Goal: Find specific page/section: Find specific page/section

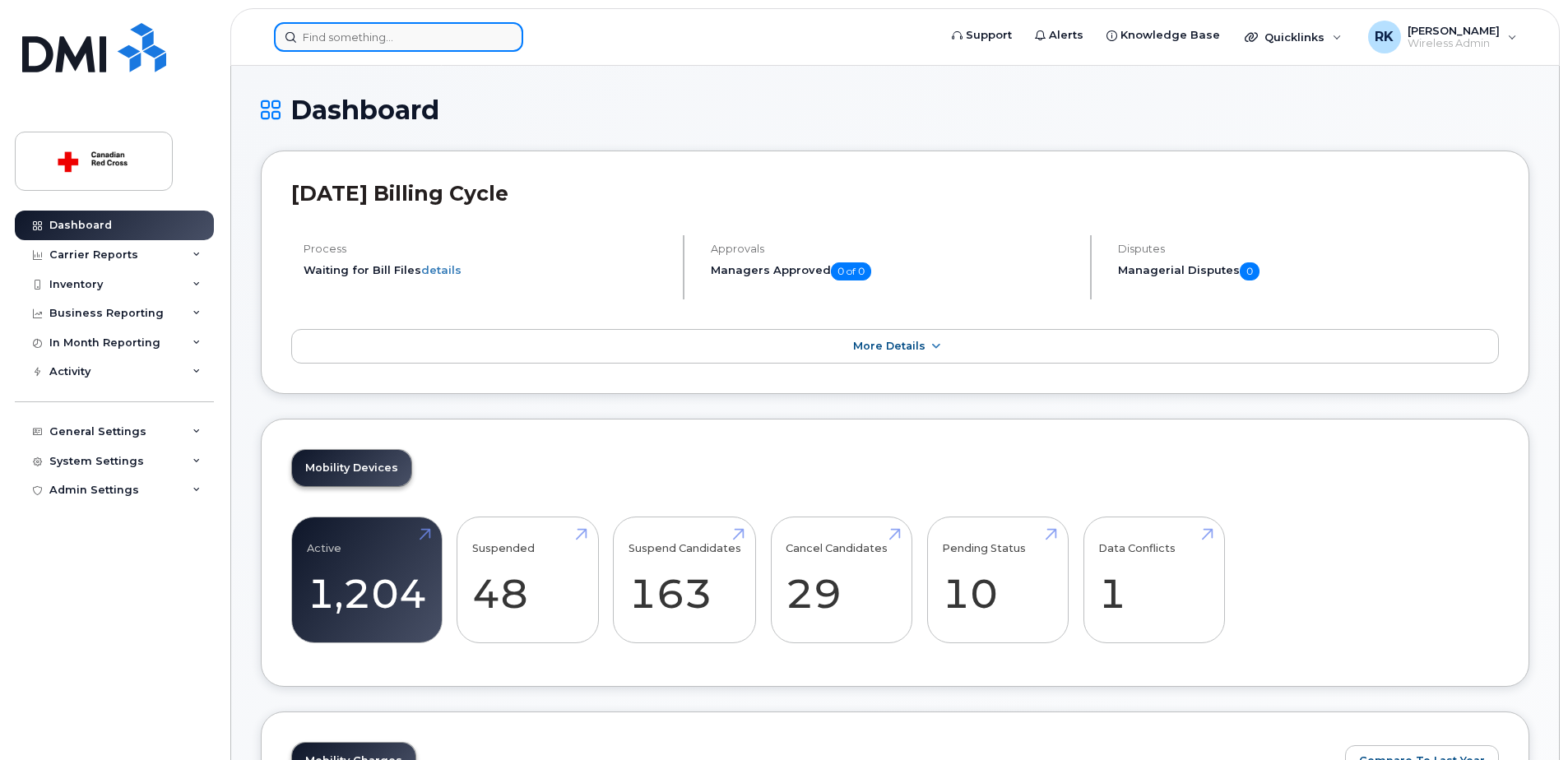
click at [367, 42] on input at bounding box center [398, 36] width 250 height 30
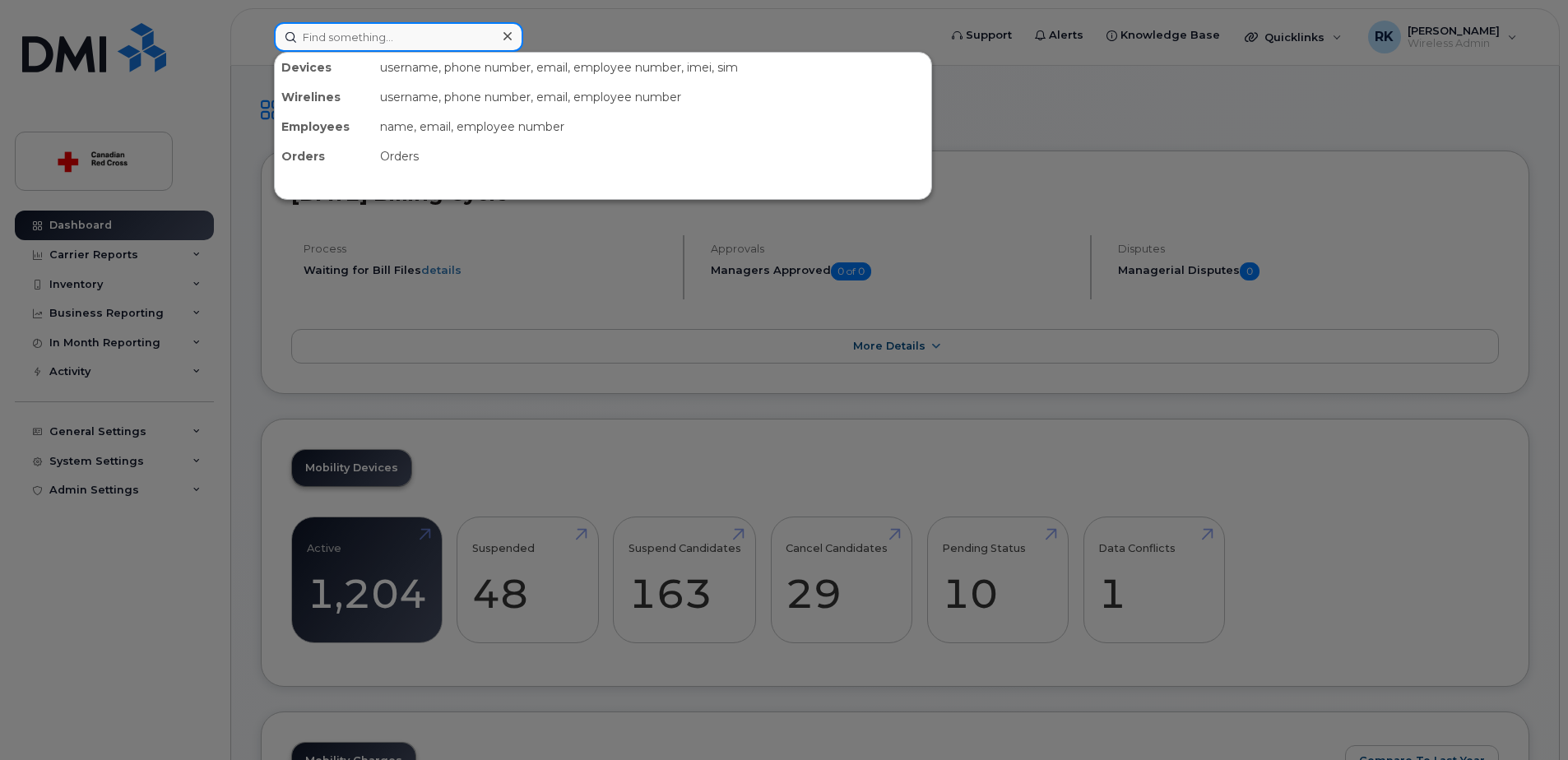
paste input "2507063294"
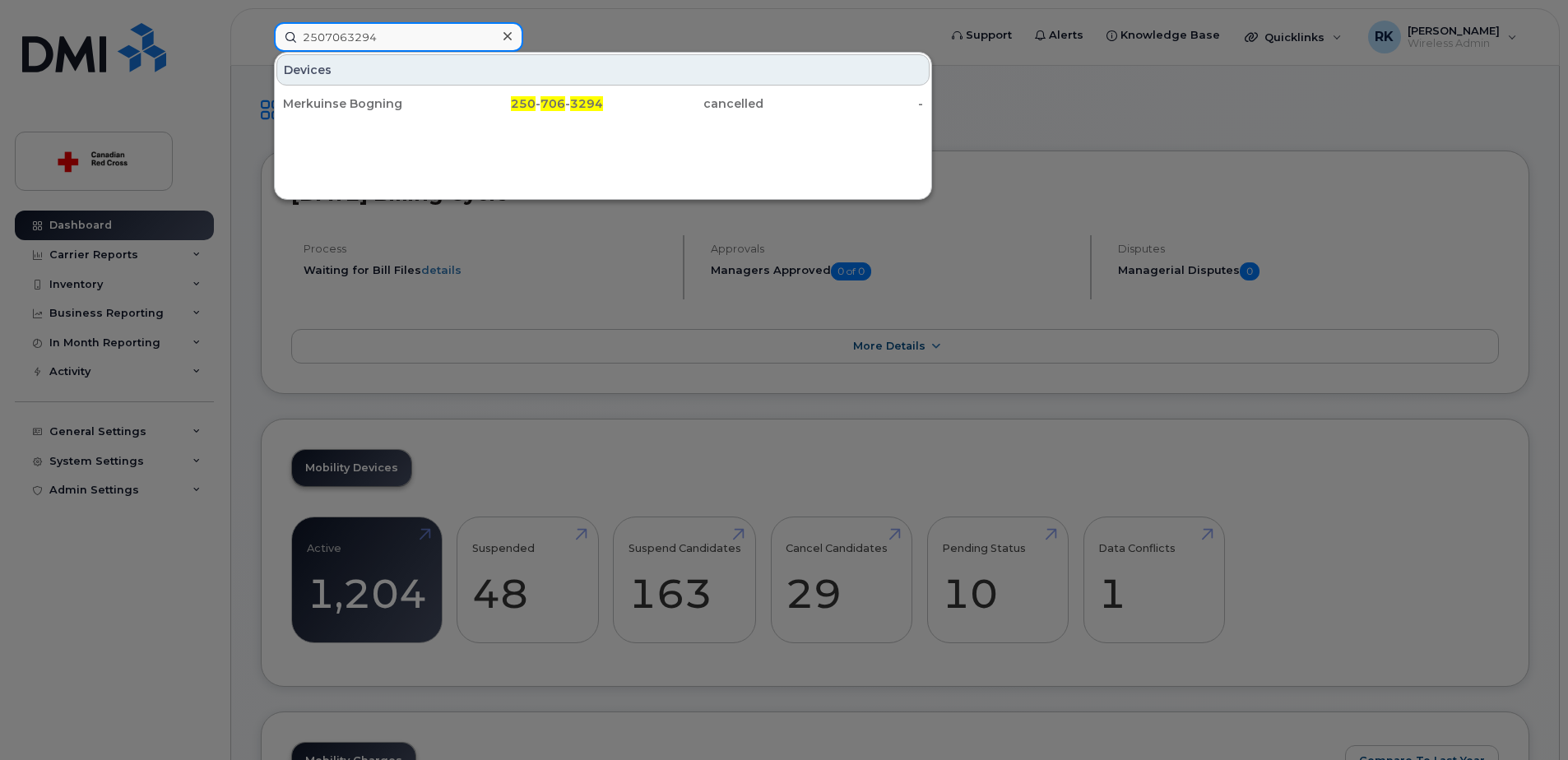
type input "2507063294"
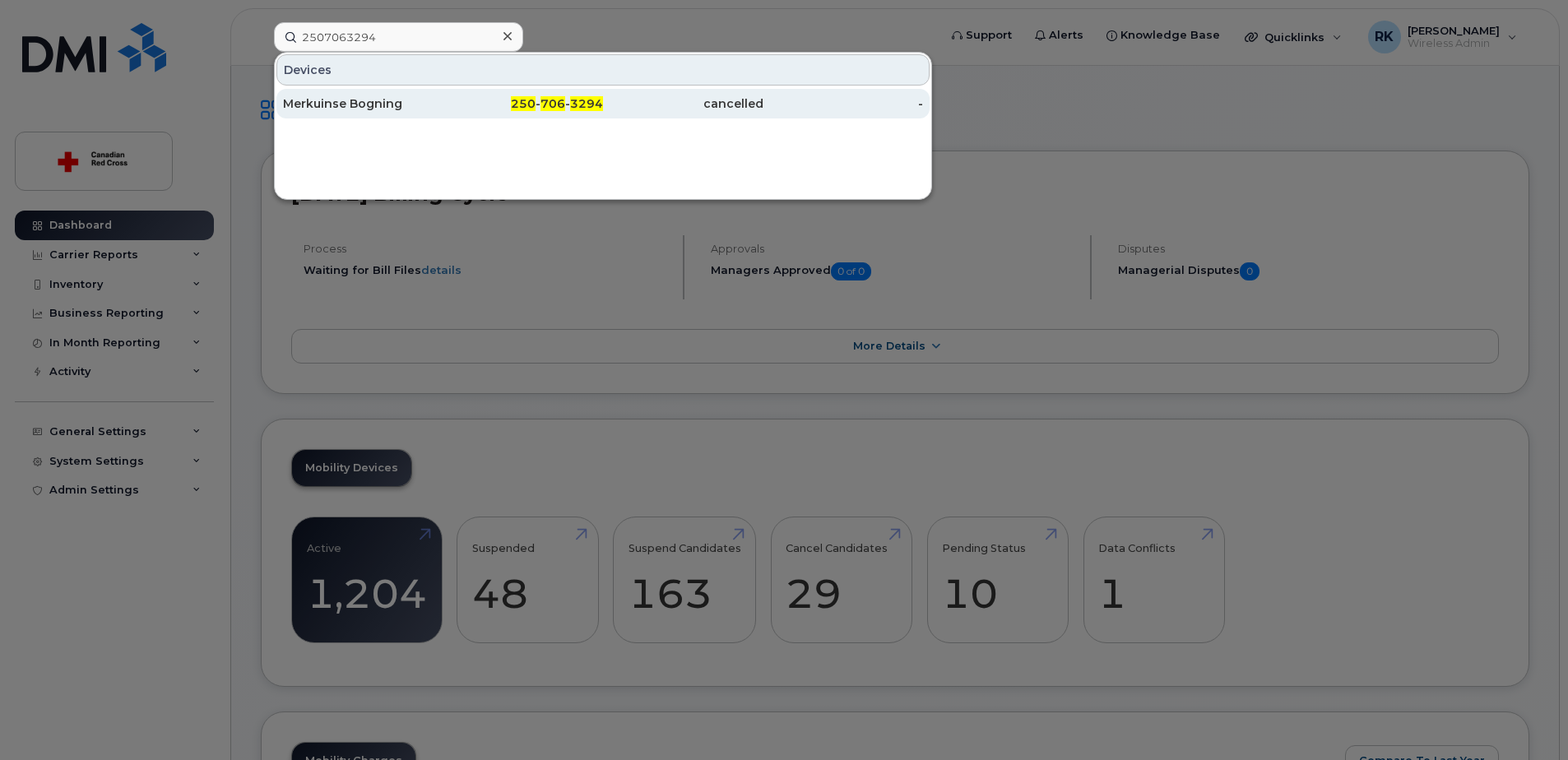
click at [374, 102] on div "Merkuinse Bogning" at bounding box center [363, 103] width 161 height 16
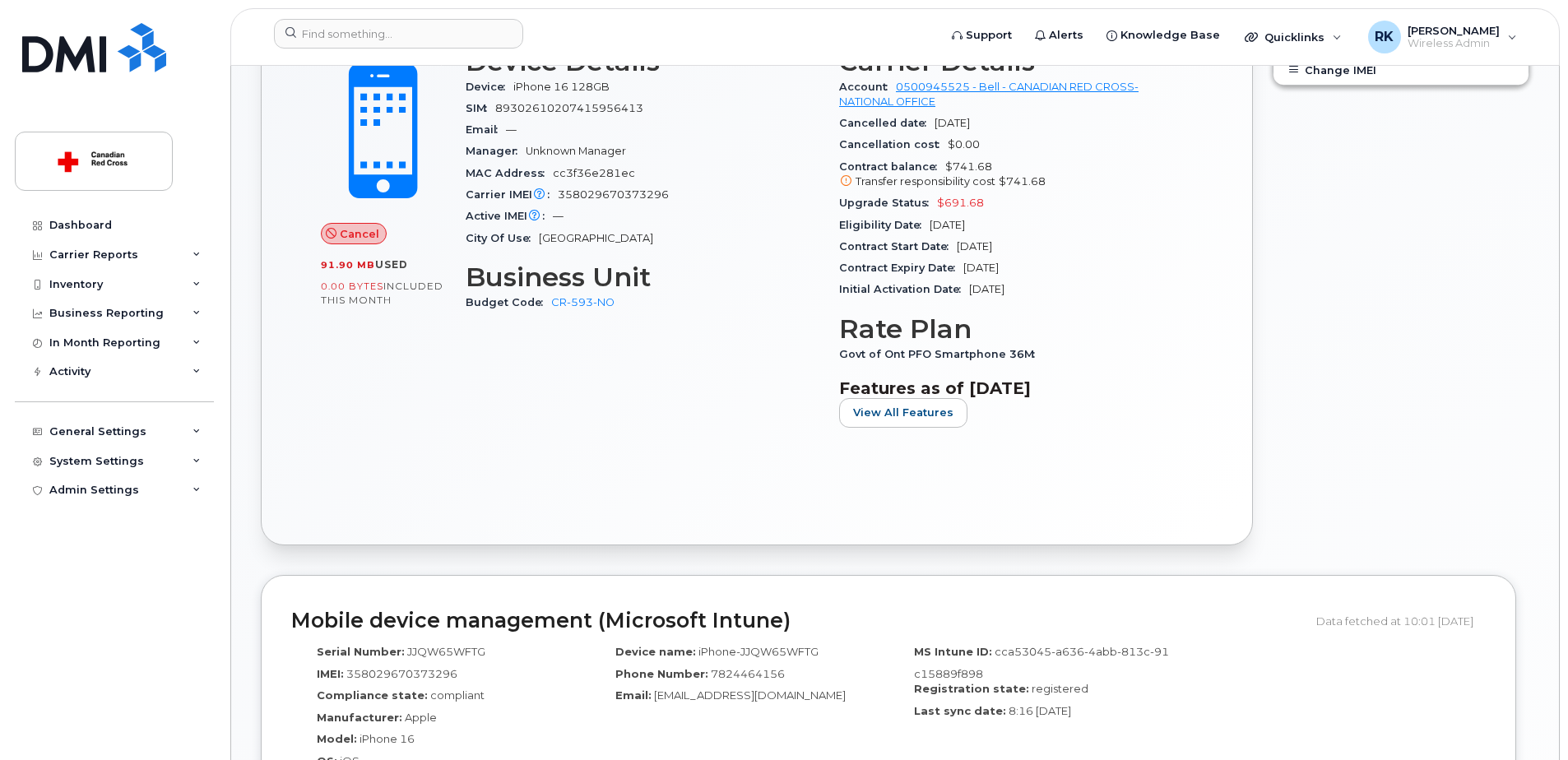
scroll to position [493, 0]
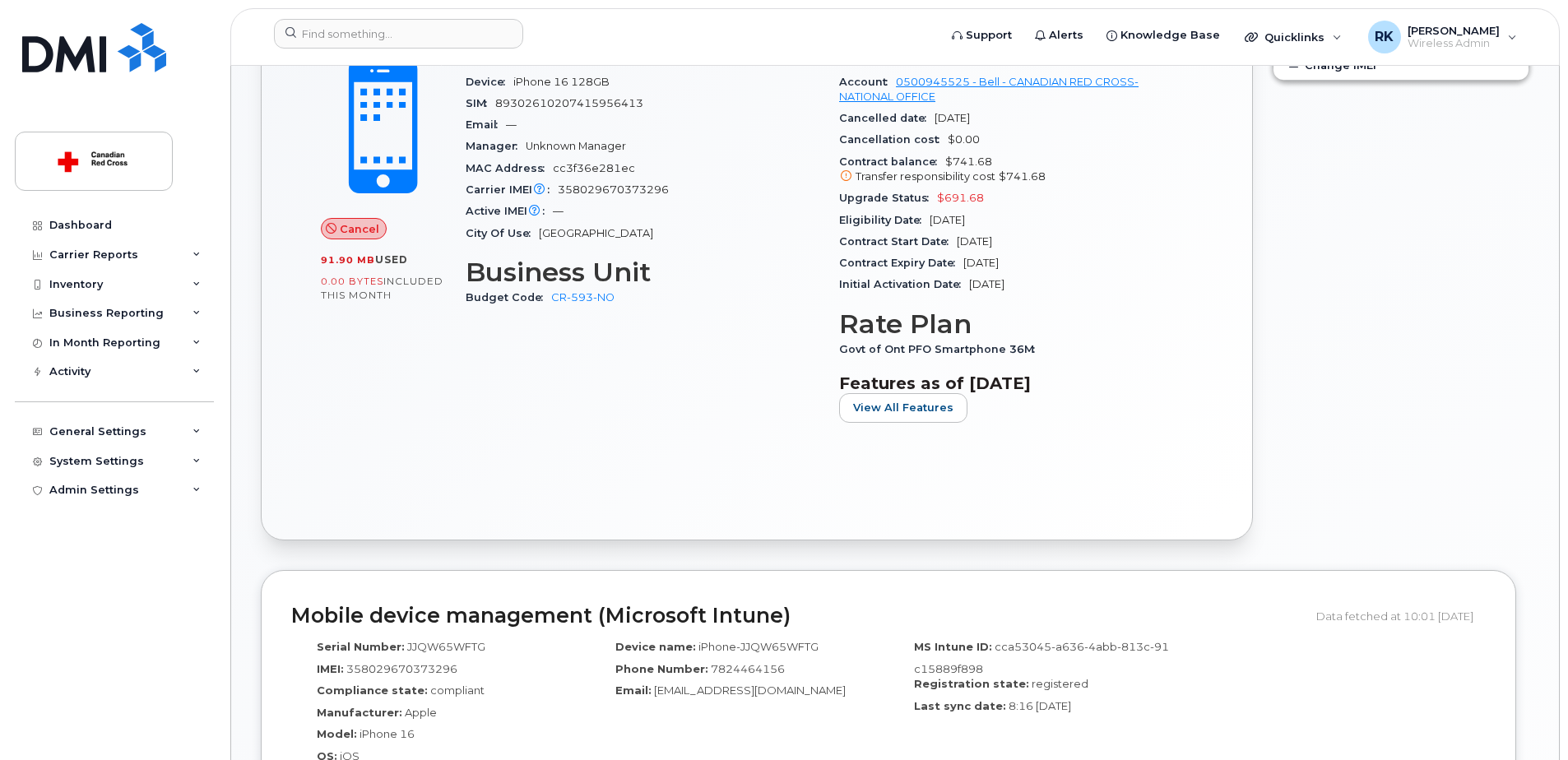
click at [696, 501] on div "Cancel 91.90 MB  used 0.00 Bytes  included this month Device Details Device iPh…" at bounding box center [757, 268] width 931 height 482
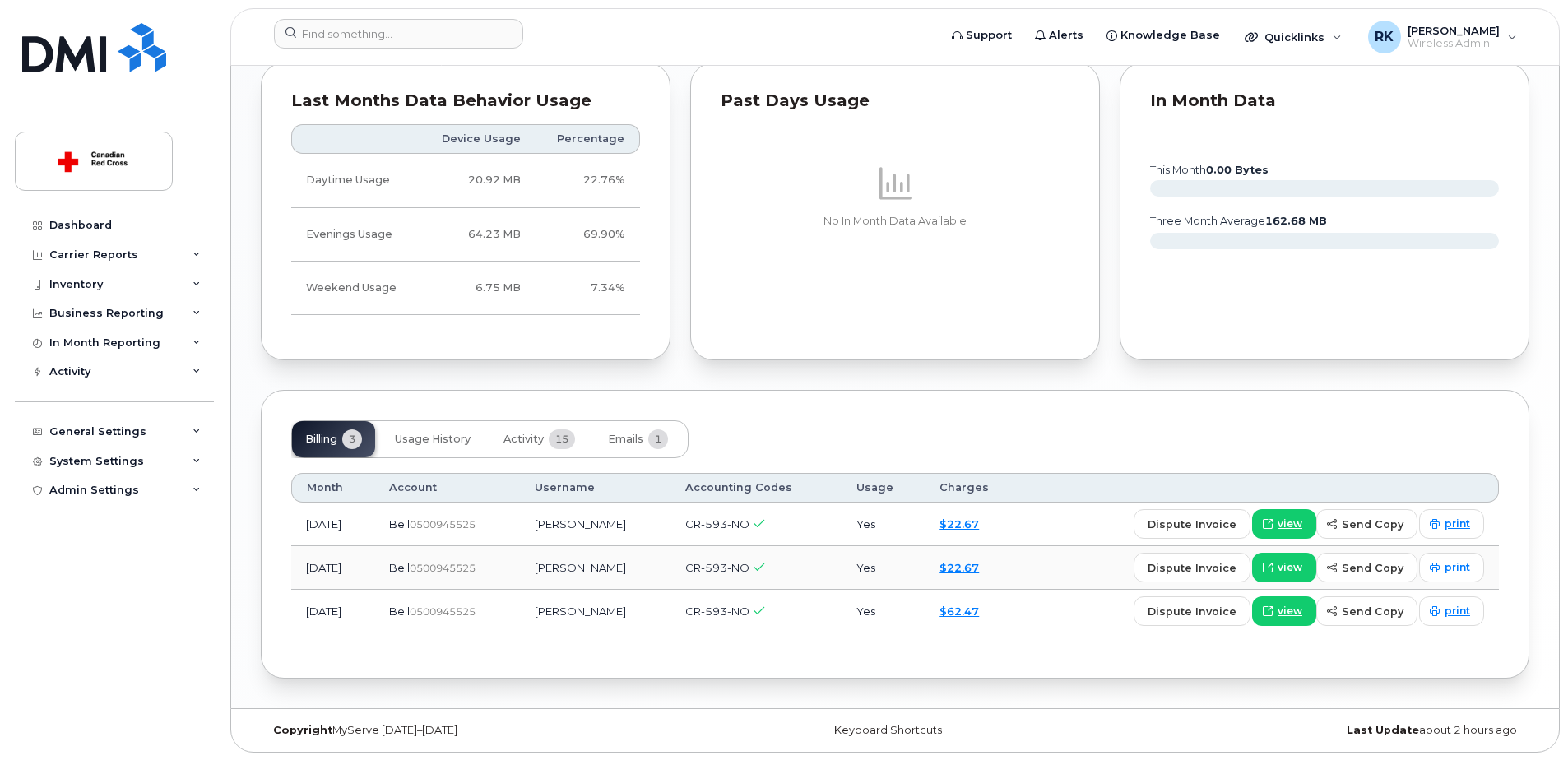
scroll to position [1322, 0]
click at [527, 443] on span "Activity" at bounding box center [524, 438] width 40 height 14
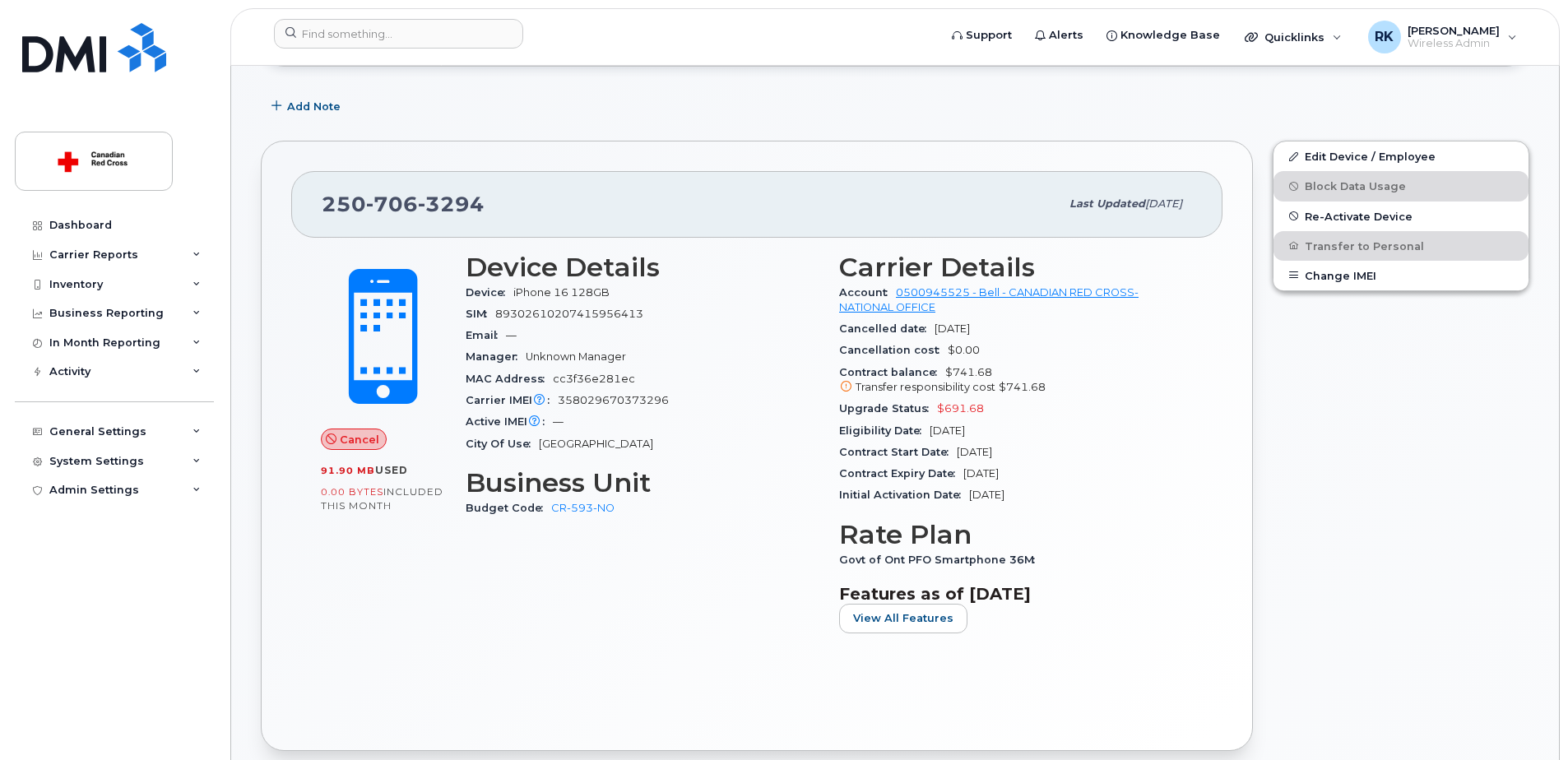
scroll to position [253, 0]
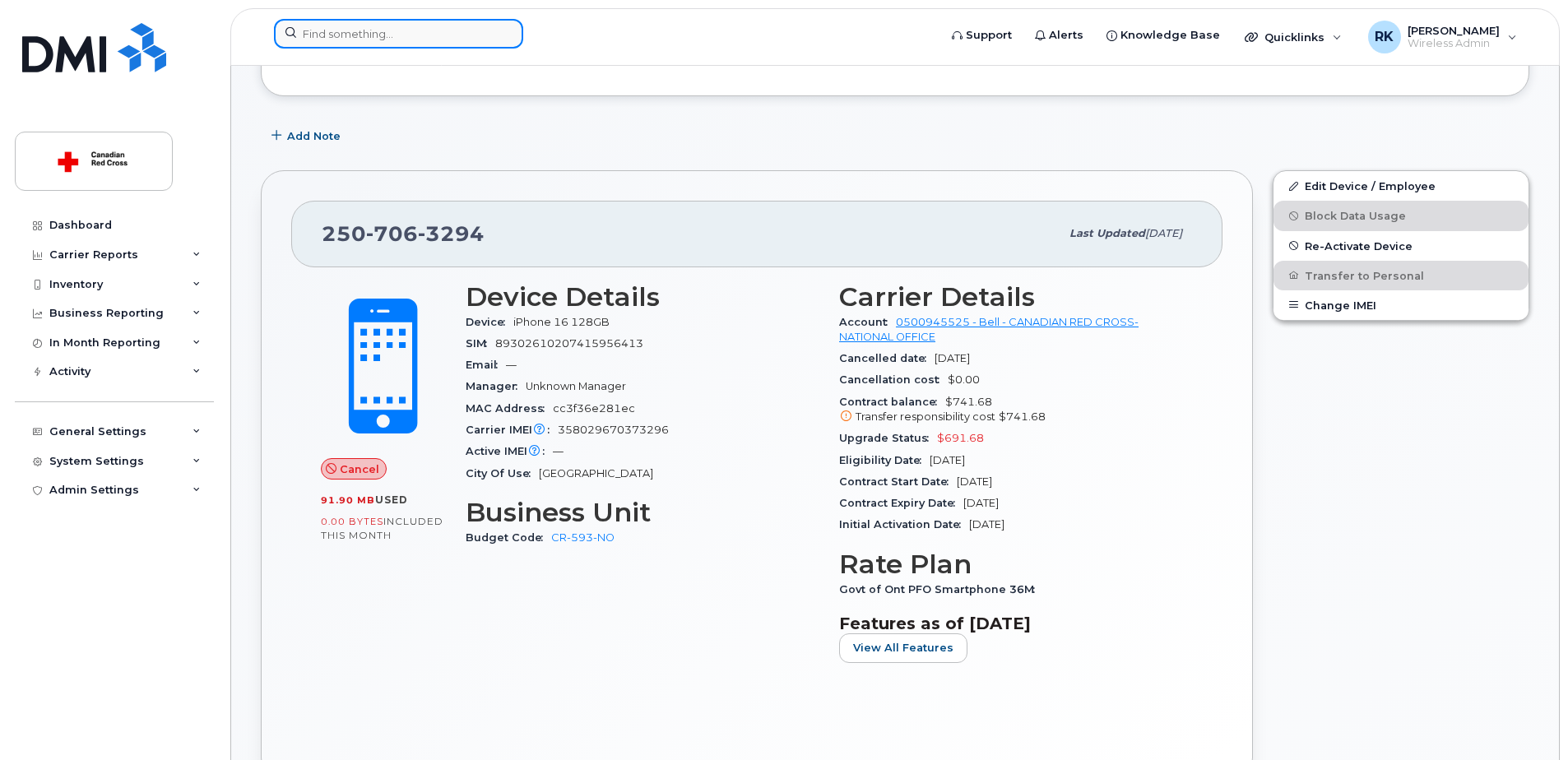
click at [447, 41] on input at bounding box center [398, 34] width 250 height 30
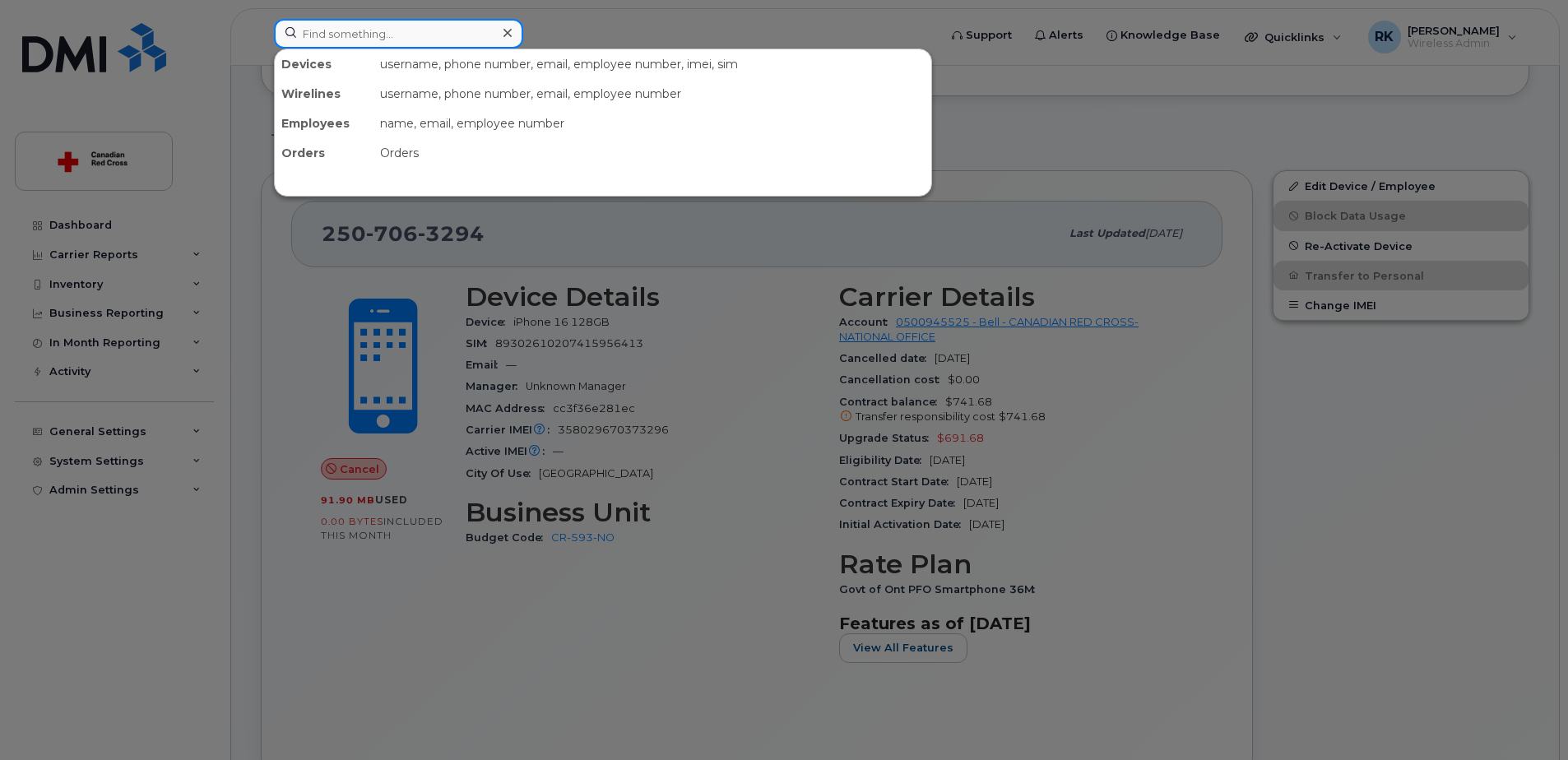
paste input "Merkuinse Bogning"
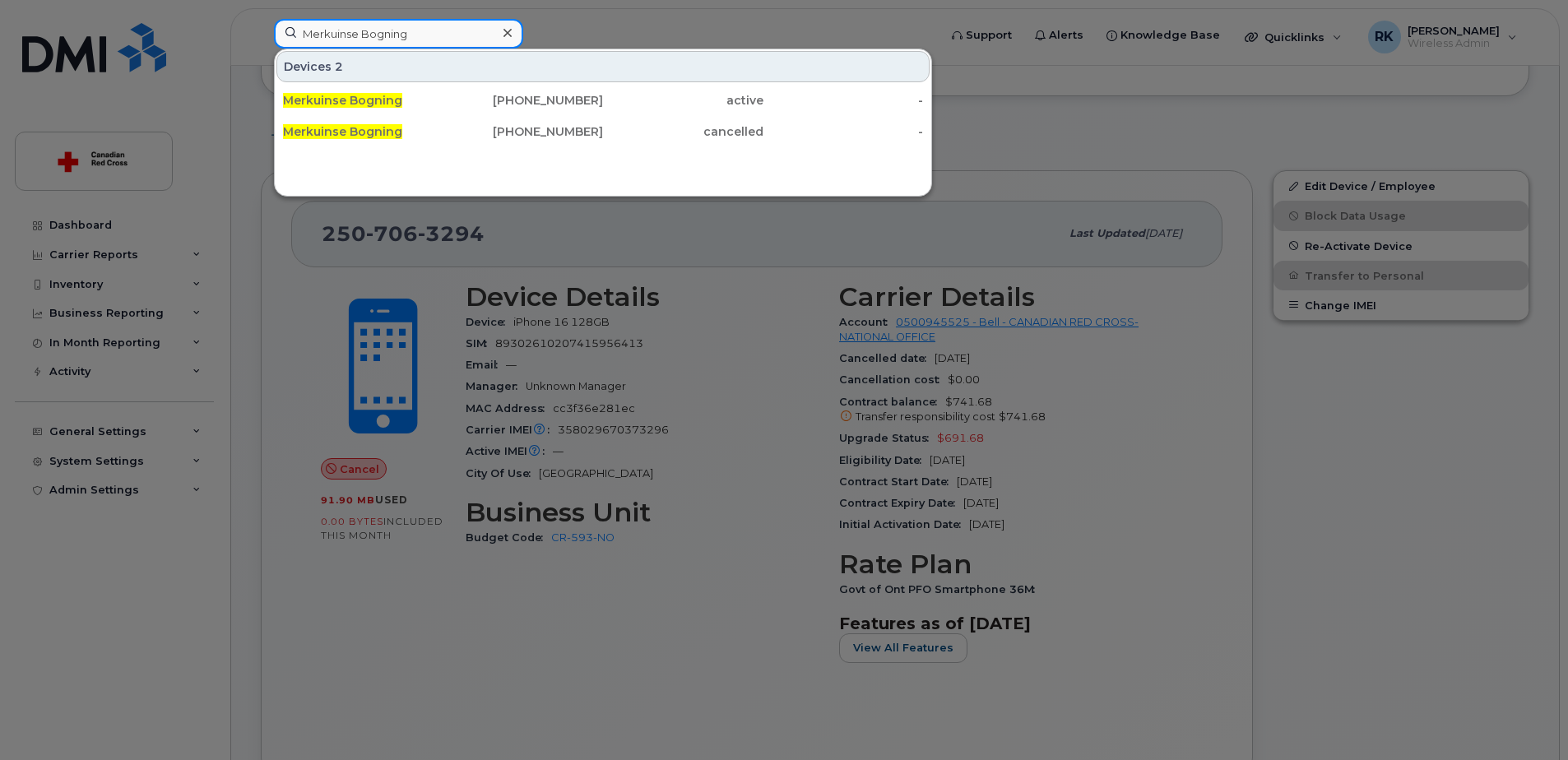
type input "Merkuinse Bogning"
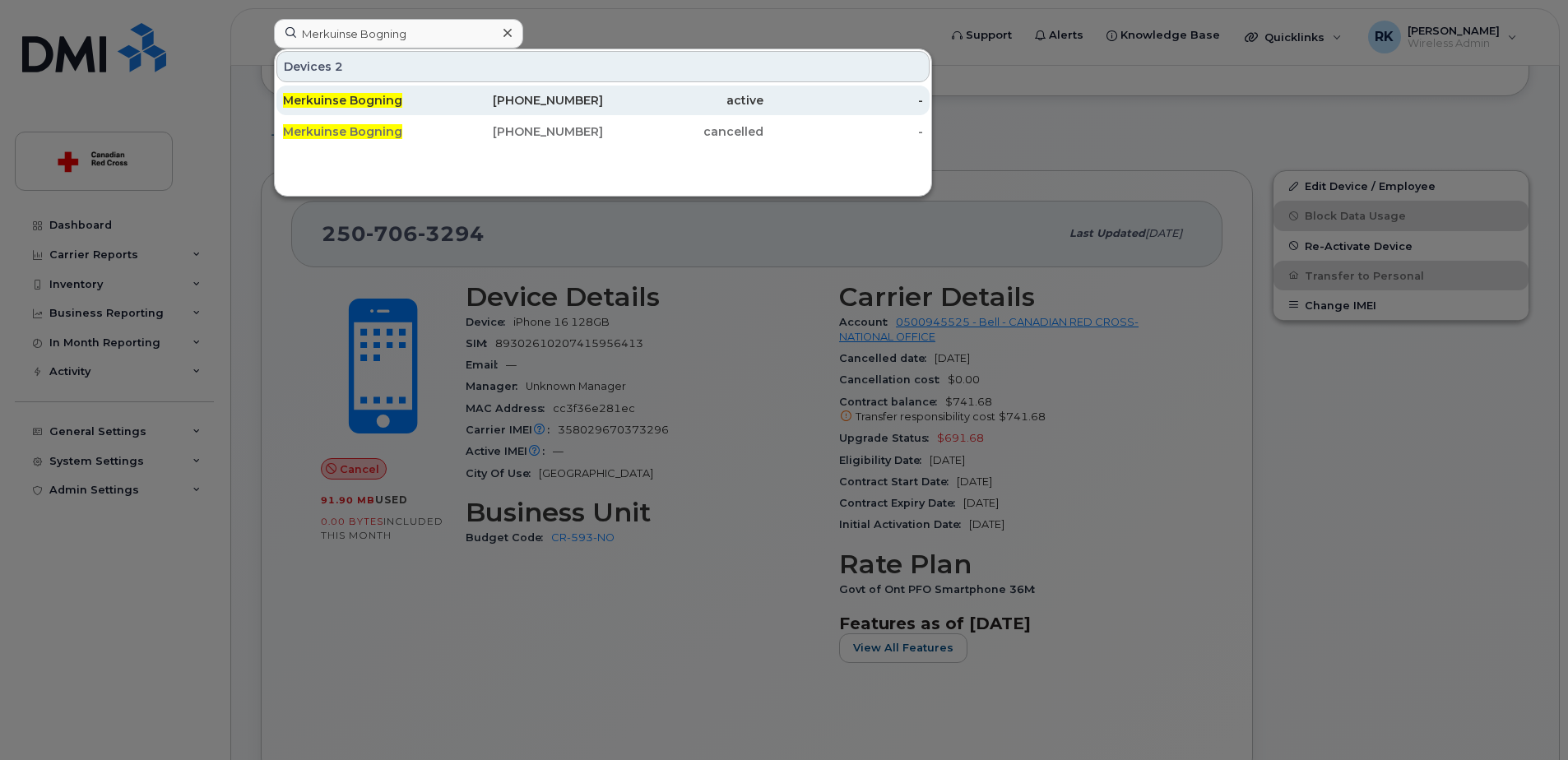
click at [381, 100] on span "Merkuinse Bogning" at bounding box center [342, 100] width 119 height 15
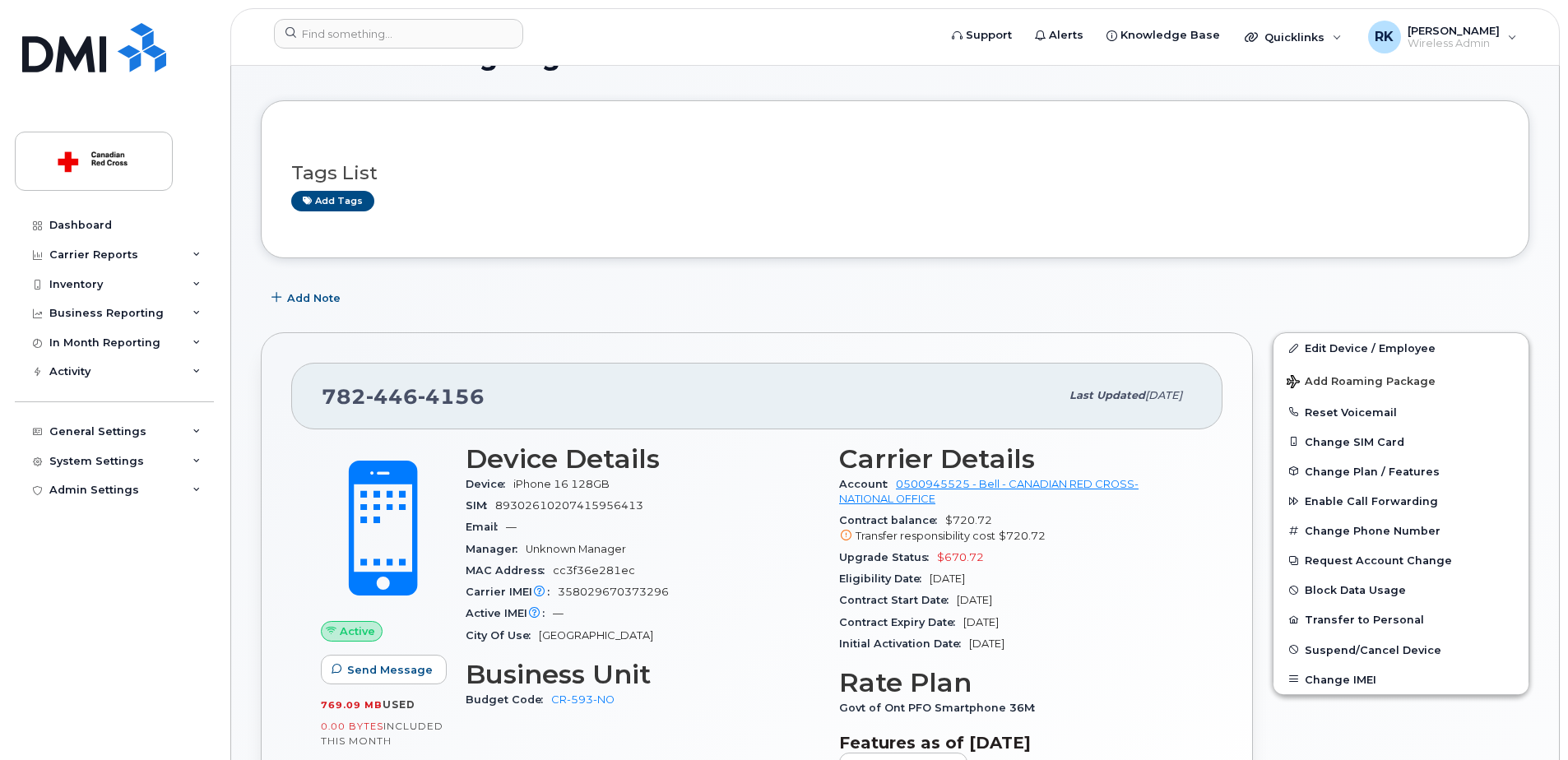
scroll to position [83, 0]
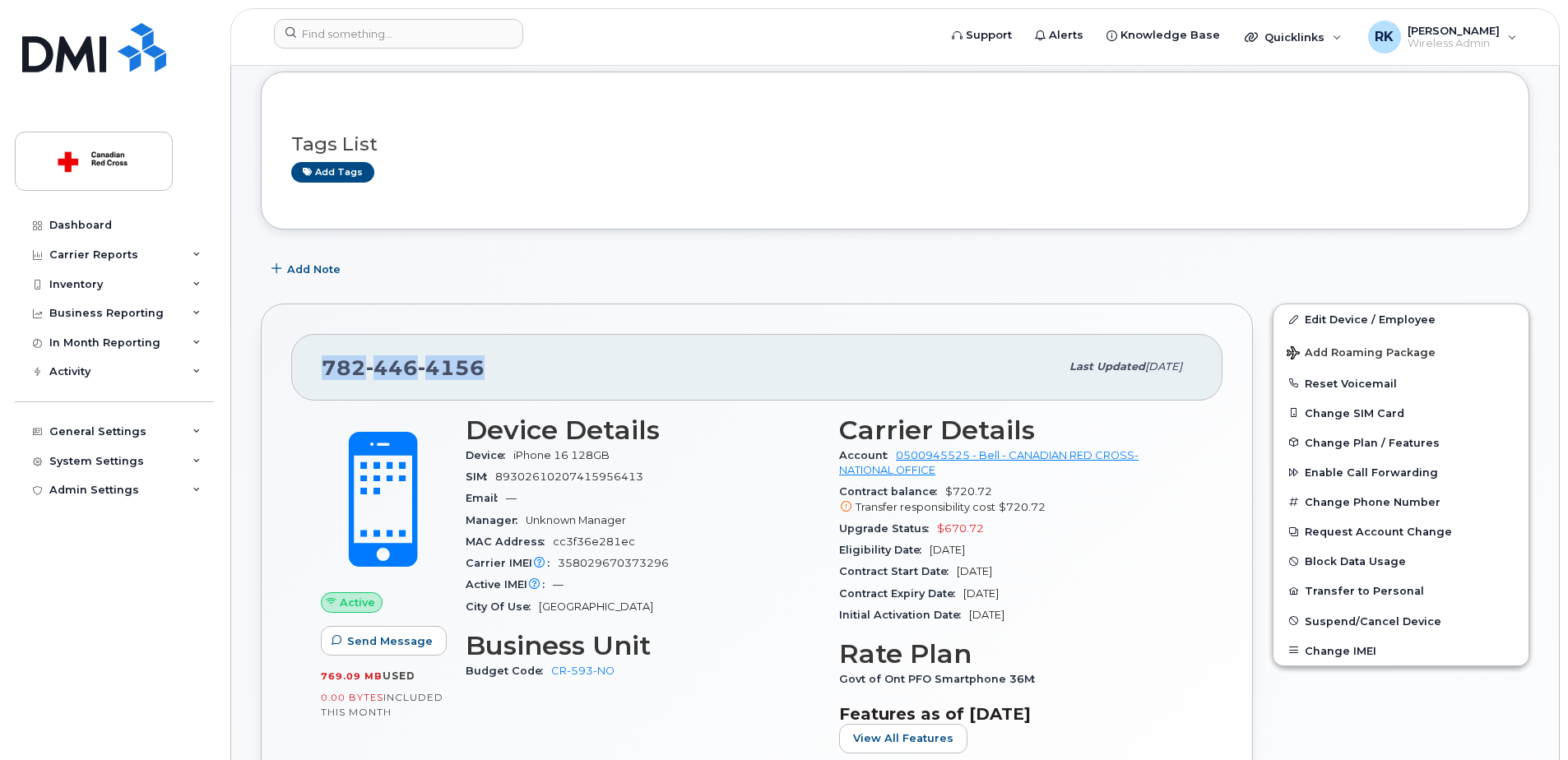
drag, startPoint x: 495, startPoint y: 374, endPoint x: 325, endPoint y: 371, distance: 170.0
click at [325, 371] on div "782 446 4156" at bounding box center [690, 366] width 738 height 34
copy span "782 446 4156"
drag, startPoint x: 612, startPoint y: 677, endPoint x: 549, endPoint y: 670, distance: 63.4
click at [549, 670] on div "Budget Code CR-593-NO" at bounding box center [642, 671] width 354 height 22
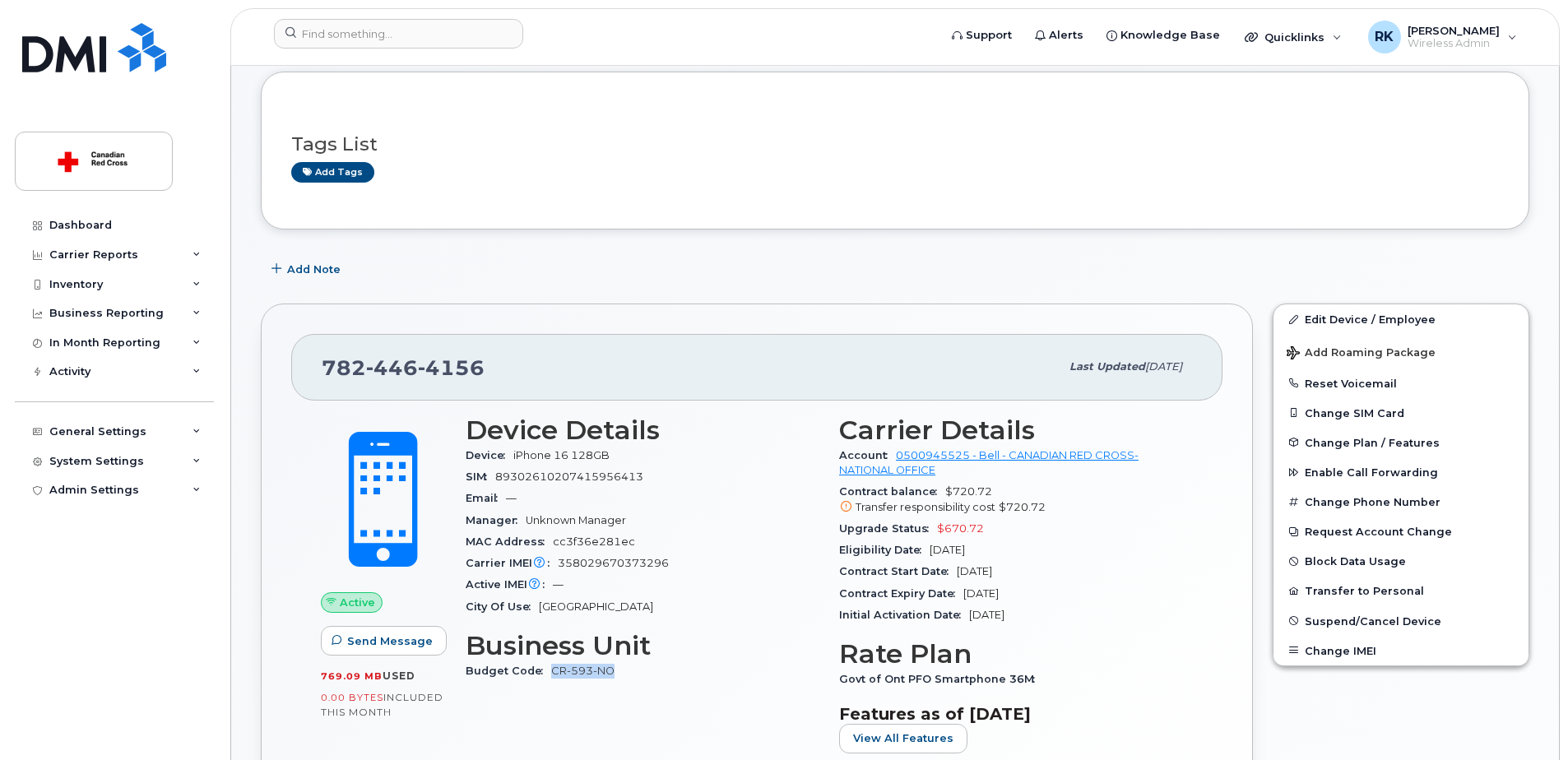
copy link "CR-593-NO"
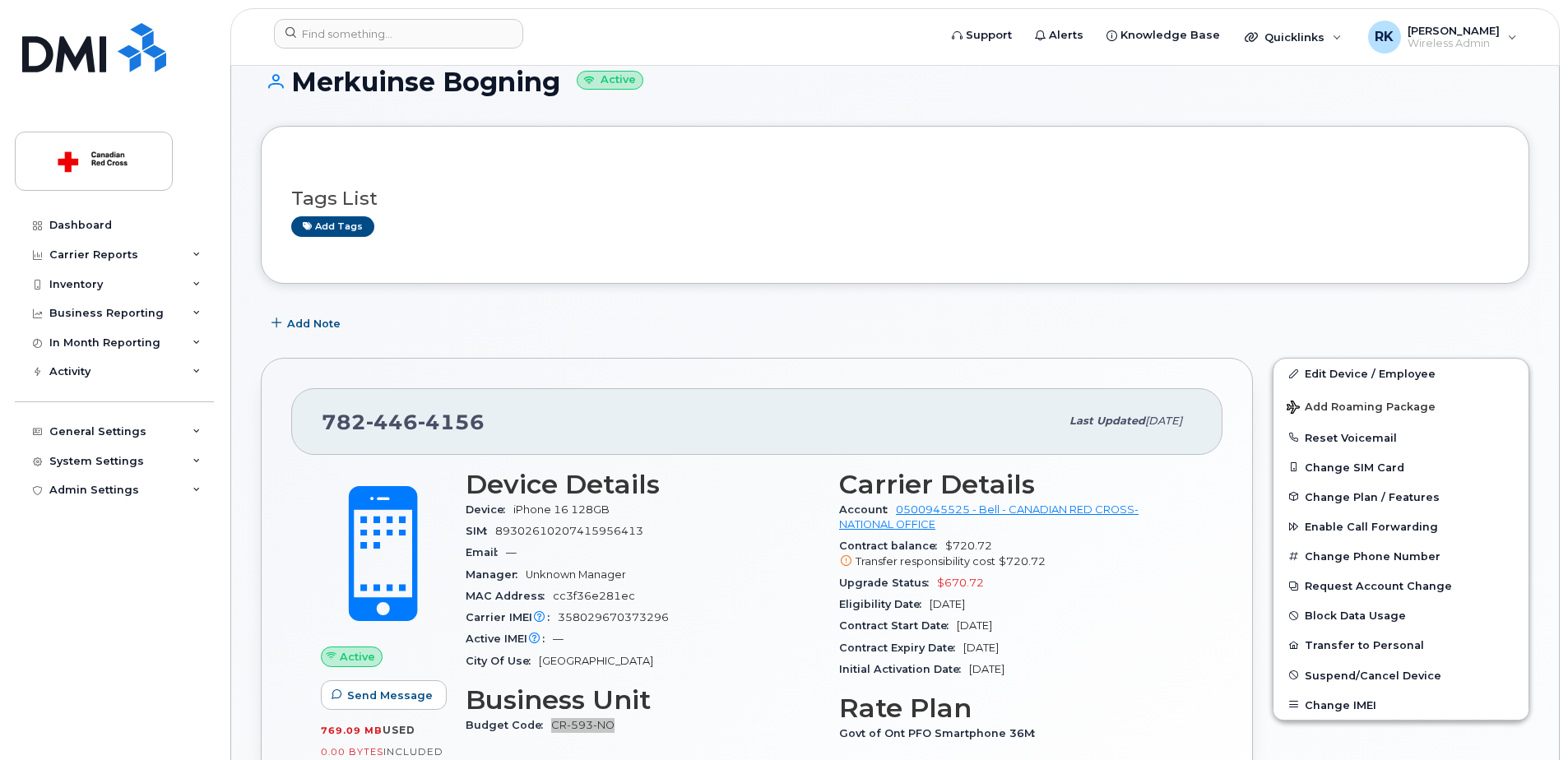
scroll to position [0, 0]
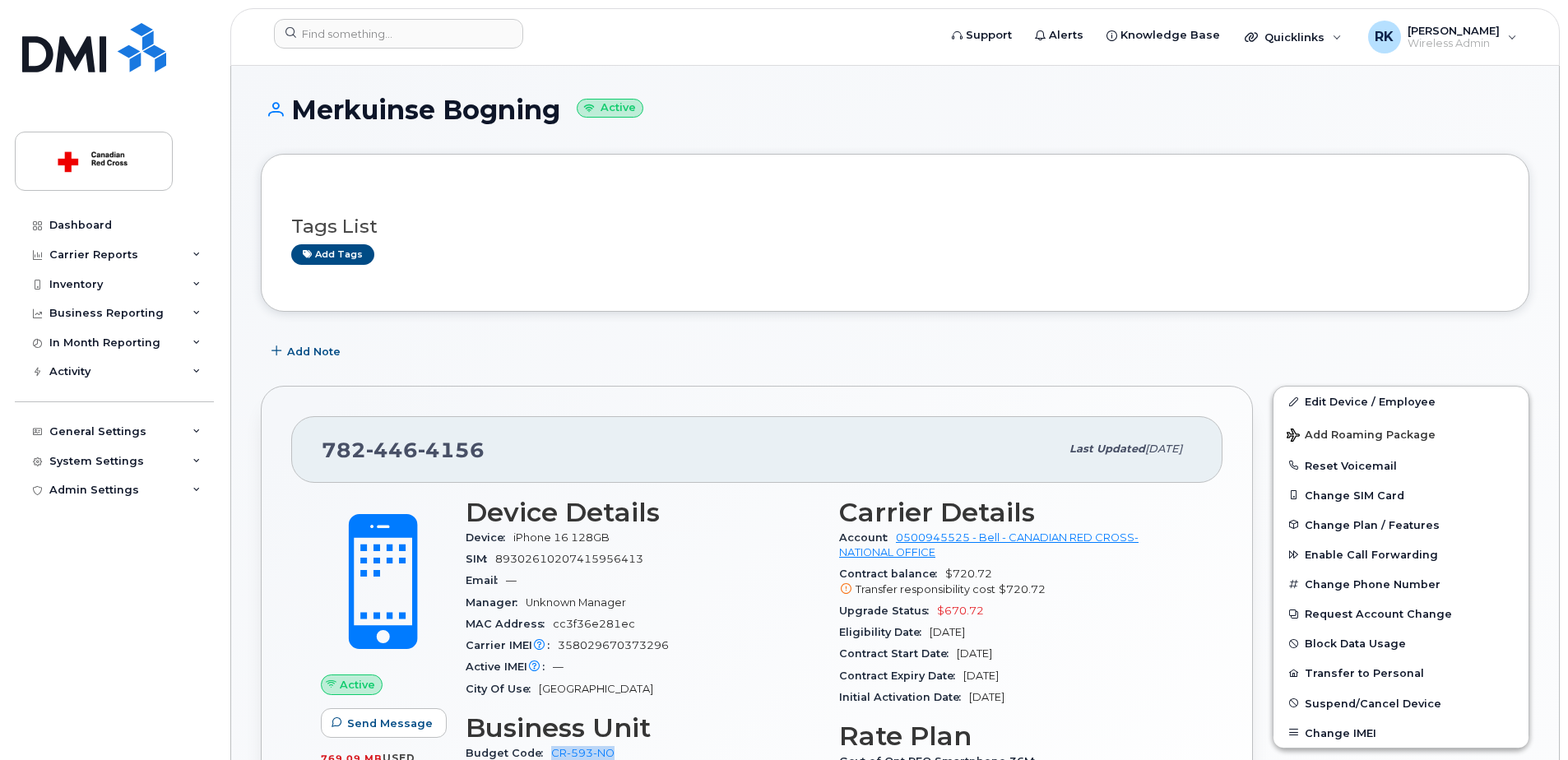
drag, startPoint x: 289, startPoint y: 108, endPoint x: 558, endPoint y: 102, distance: 269.1
click at [558, 102] on h1 "Merkuinse Bogning Active" at bounding box center [895, 110] width 1269 height 29
copy h1 "Merkuinse Bogning"
click at [412, 41] on input at bounding box center [398, 34] width 250 height 30
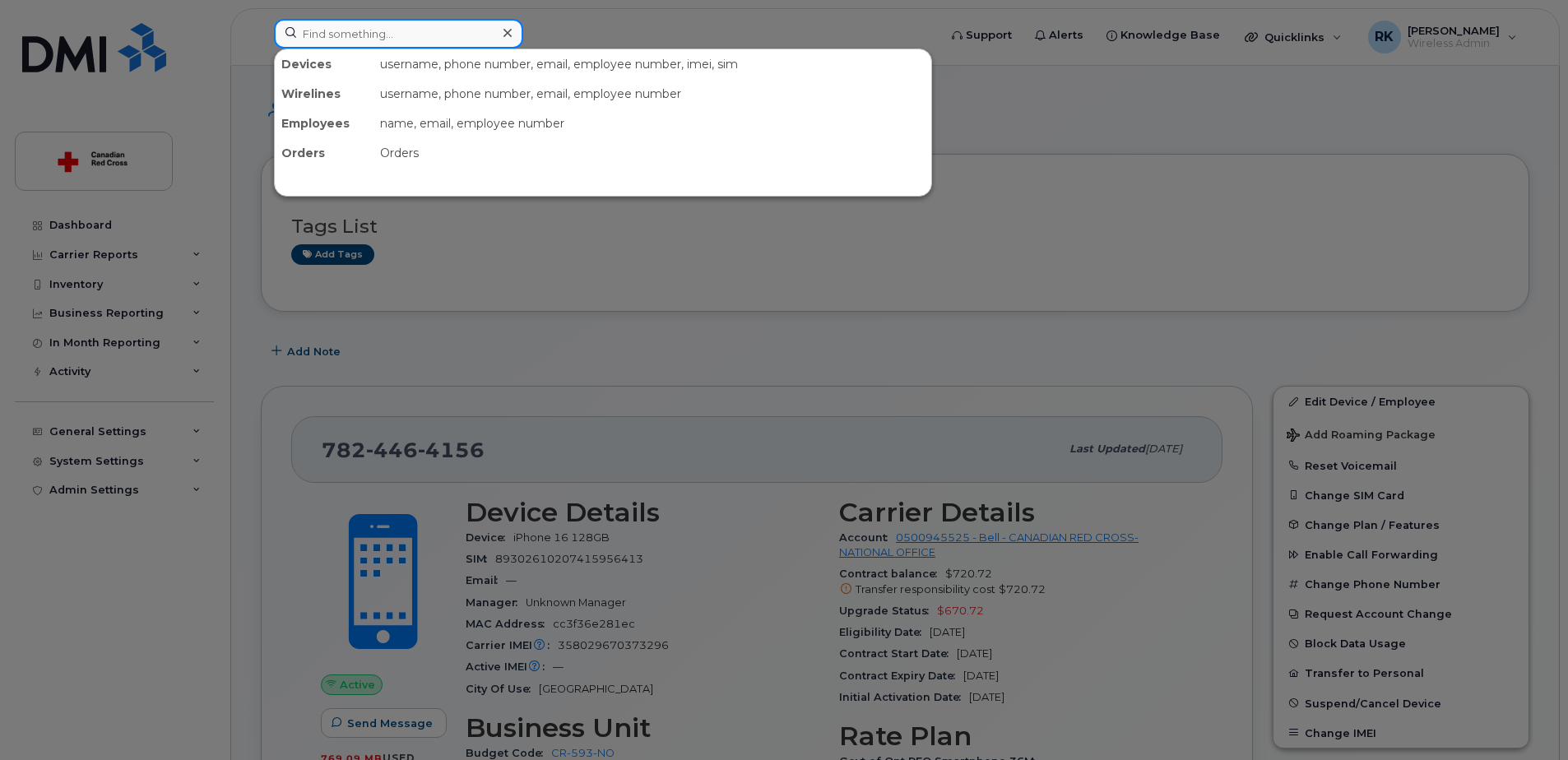
paste input "[PERSON_NAME]"
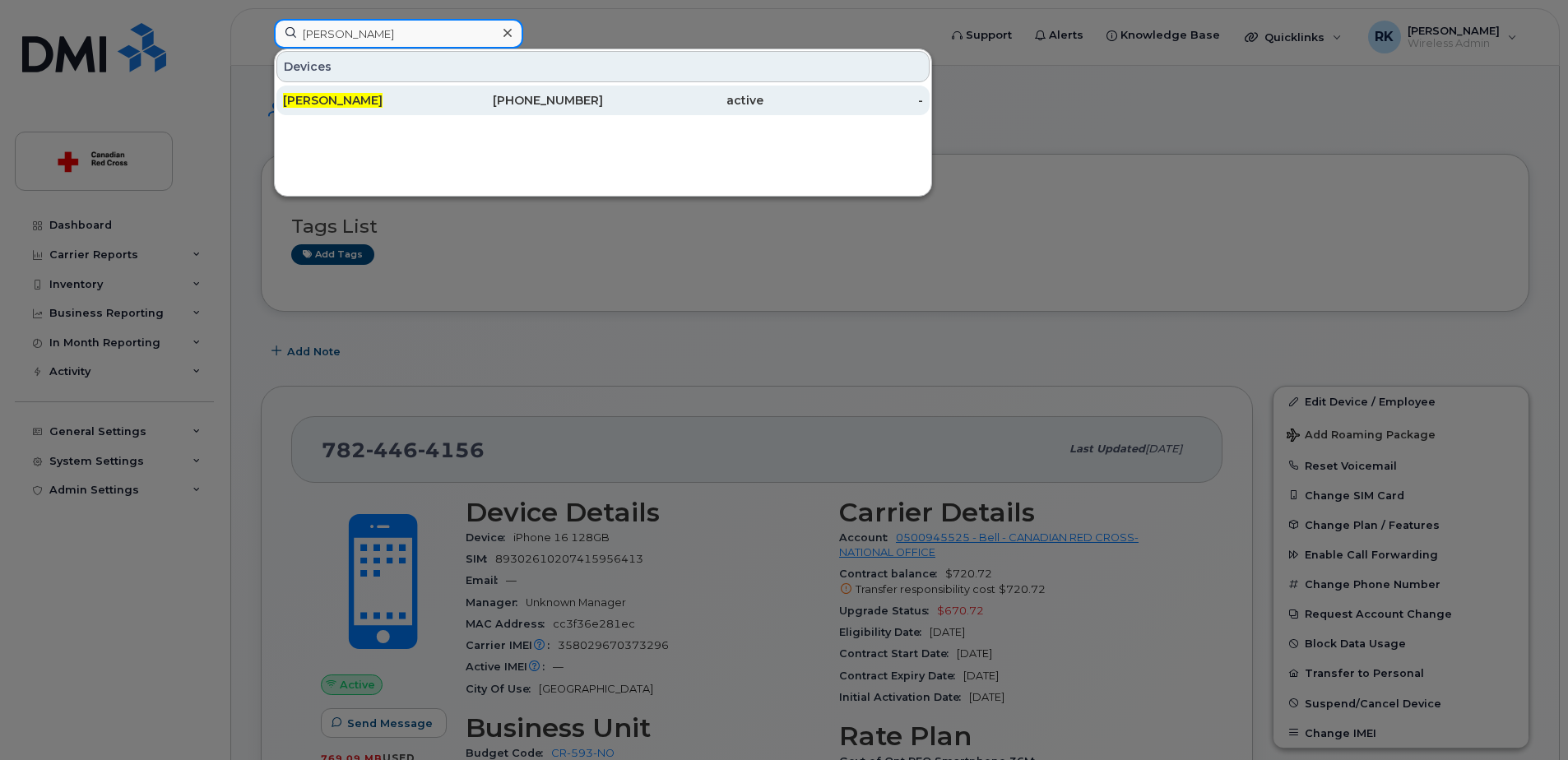
type input "[PERSON_NAME]"
click at [395, 98] on div "[PERSON_NAME]" at bounding box center [363, 101] width 161 height 16
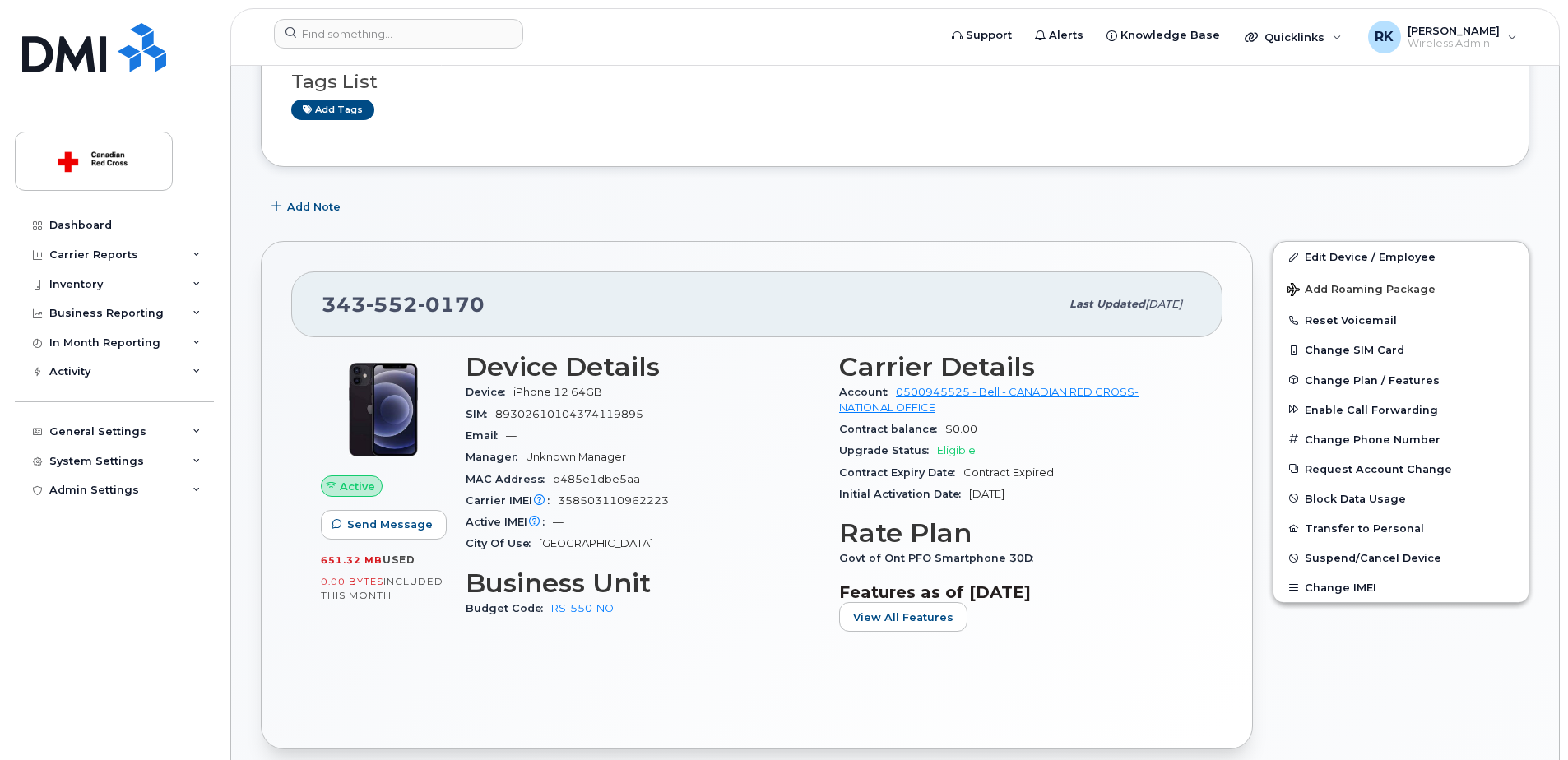
scroll to position [164, 0]
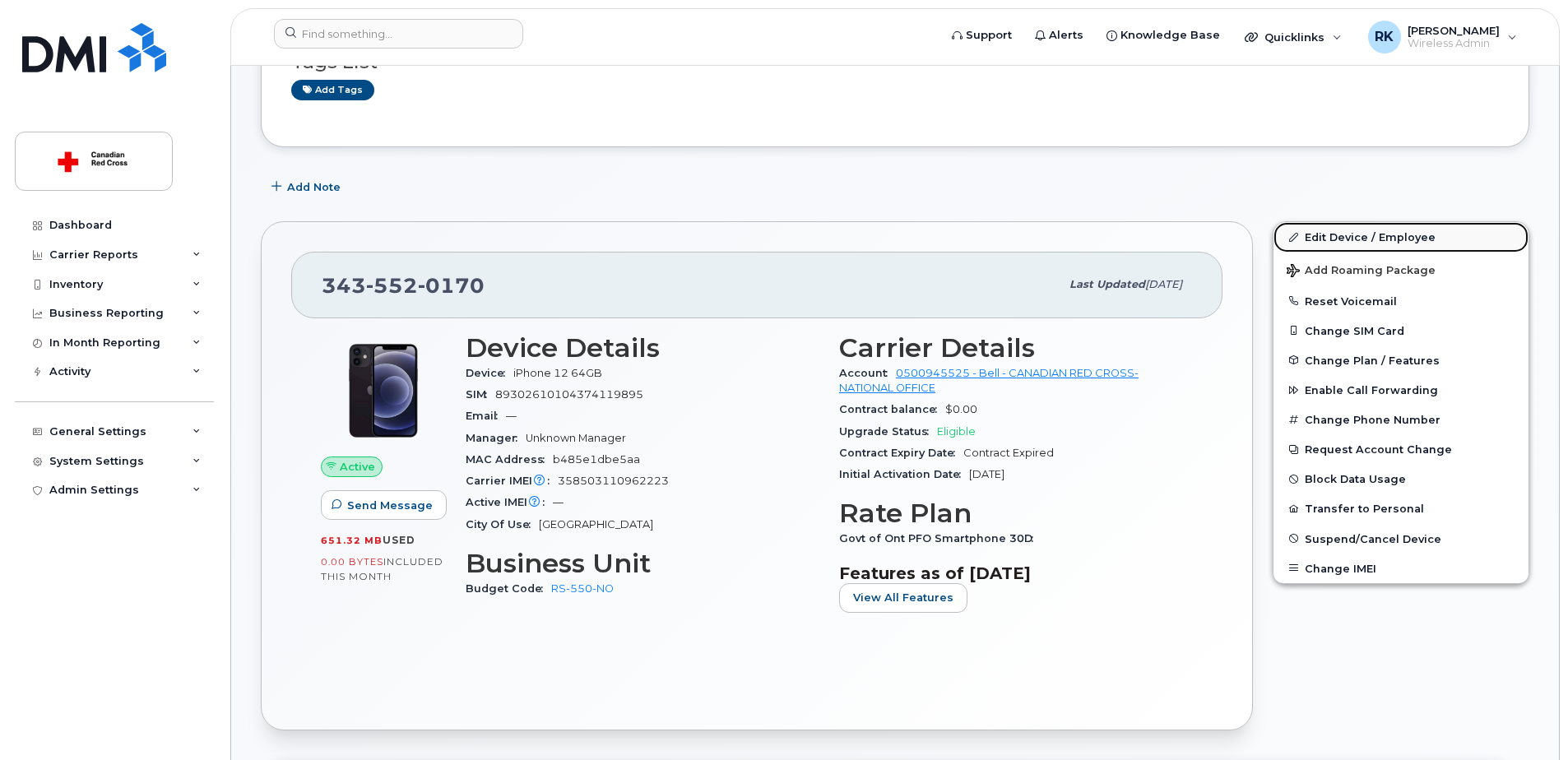
click at [1335, 239] on link "Edit Device / Employee" at bounding box center [1400, 237] width 255 height 30
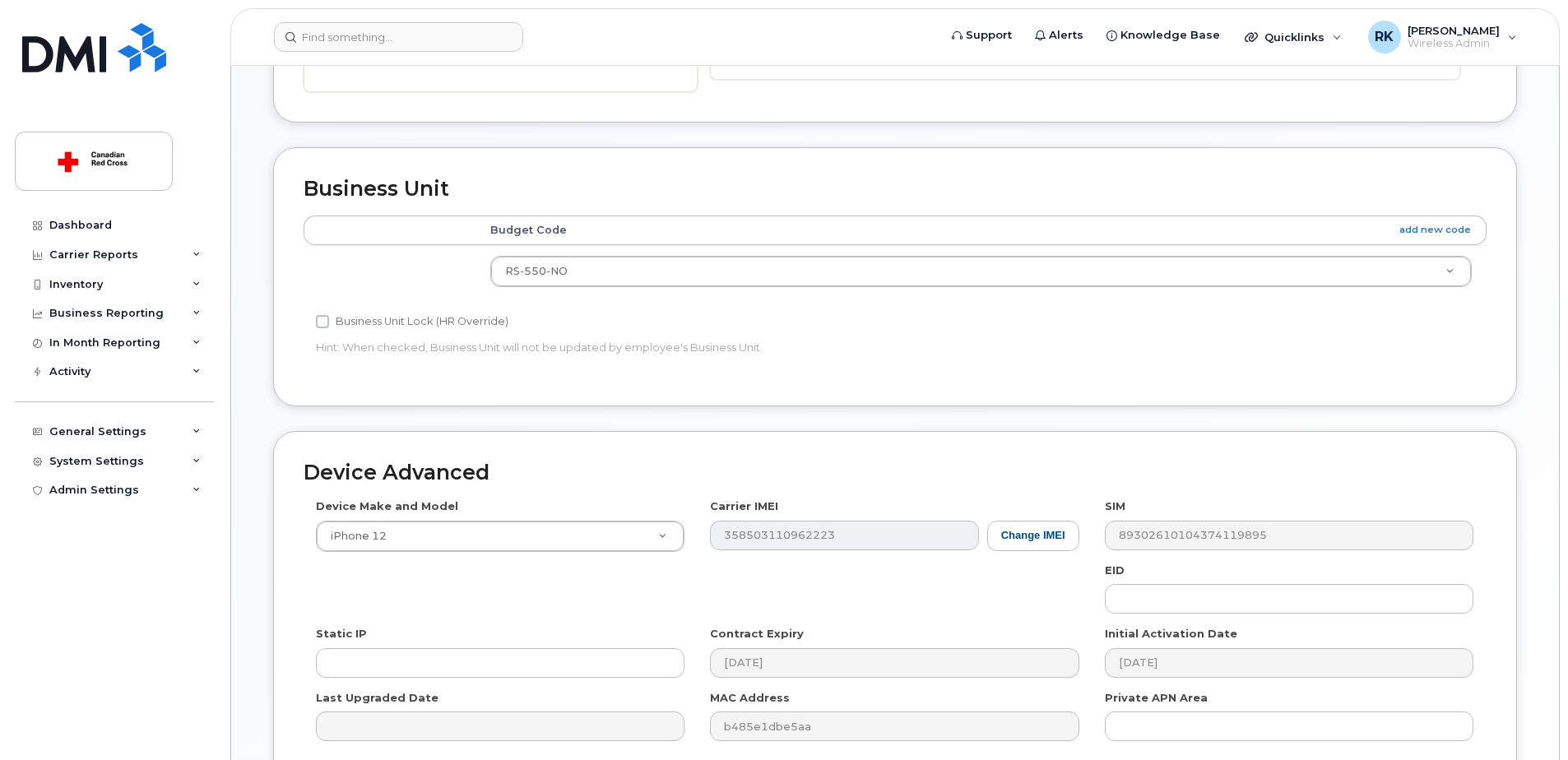
scroll to position [576, 0]
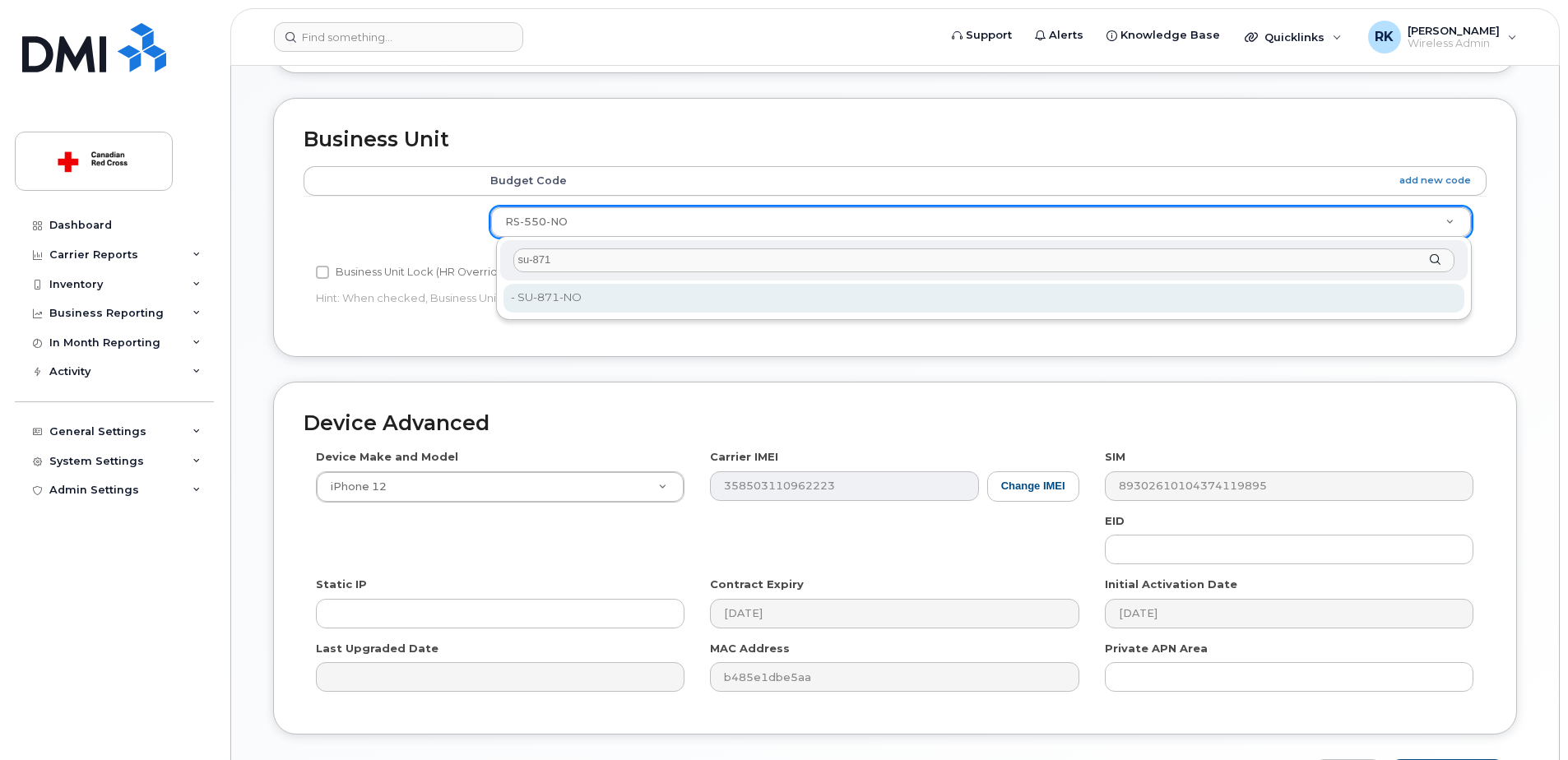
type input "su-871"
type input "35070079"
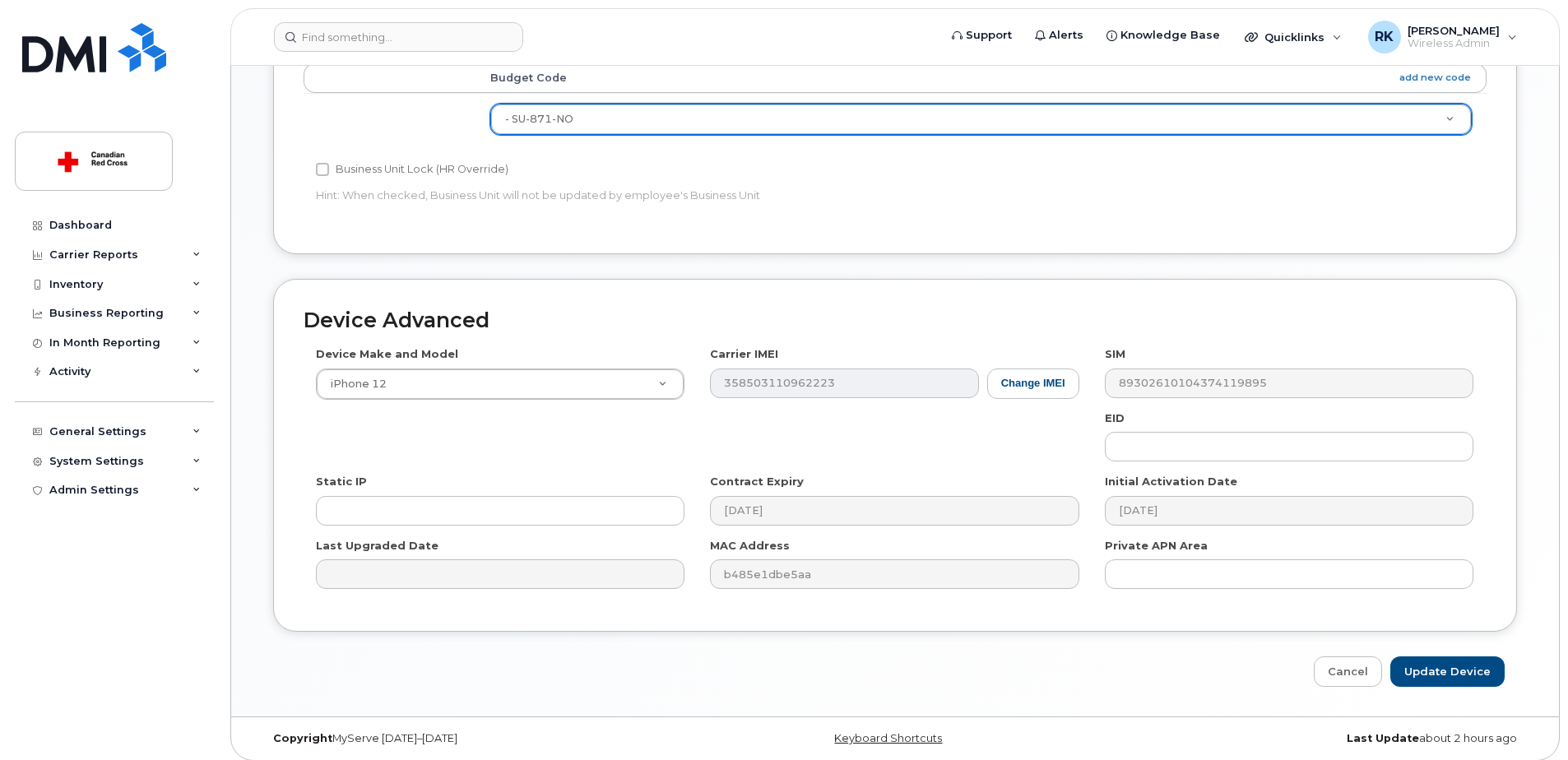
scroll to position [687, 0]
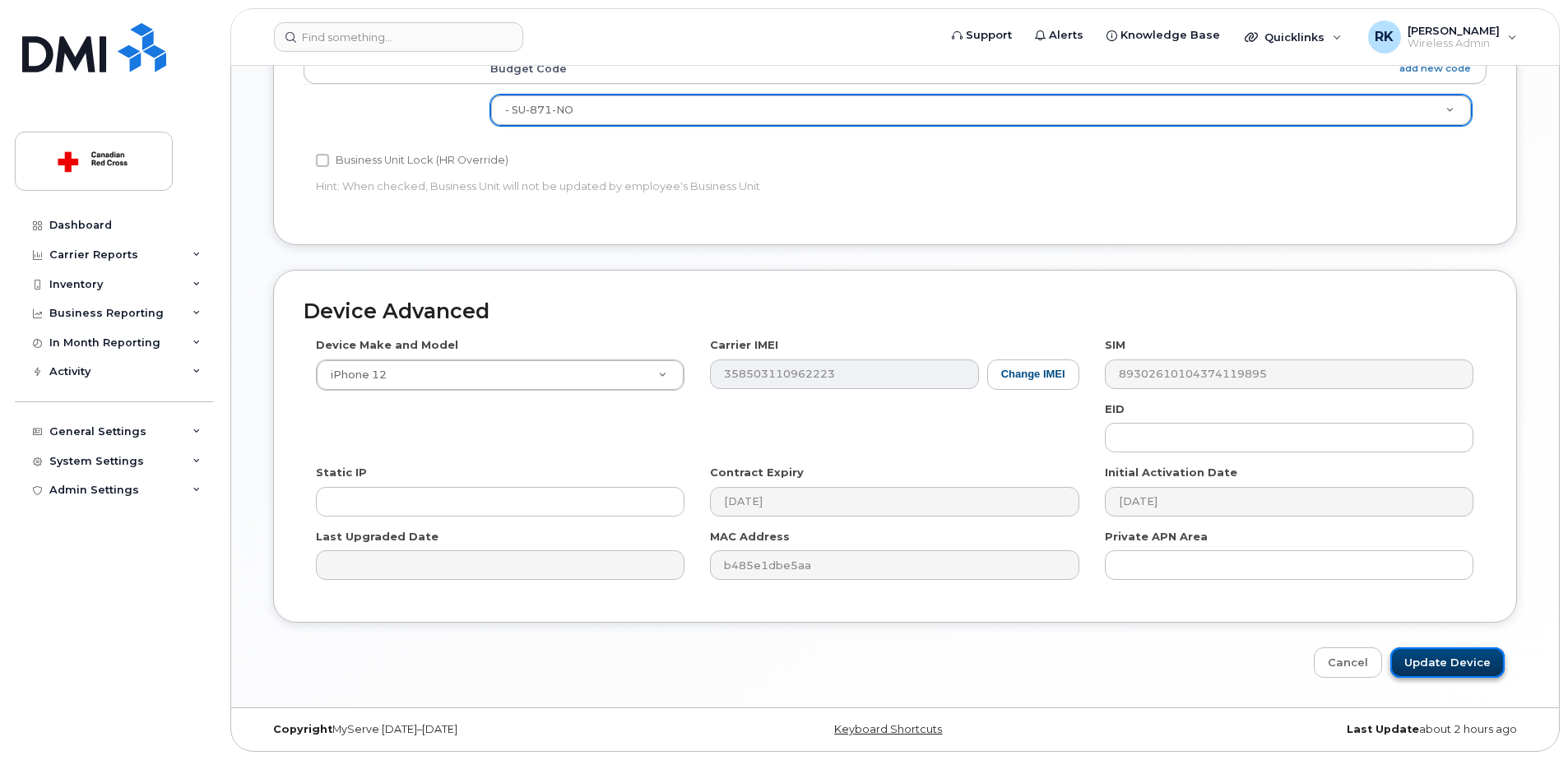
click at [1455, 657] on input "Update Device" at bounding box center [1447, 662] width 114 height 31
type input "Saving..."
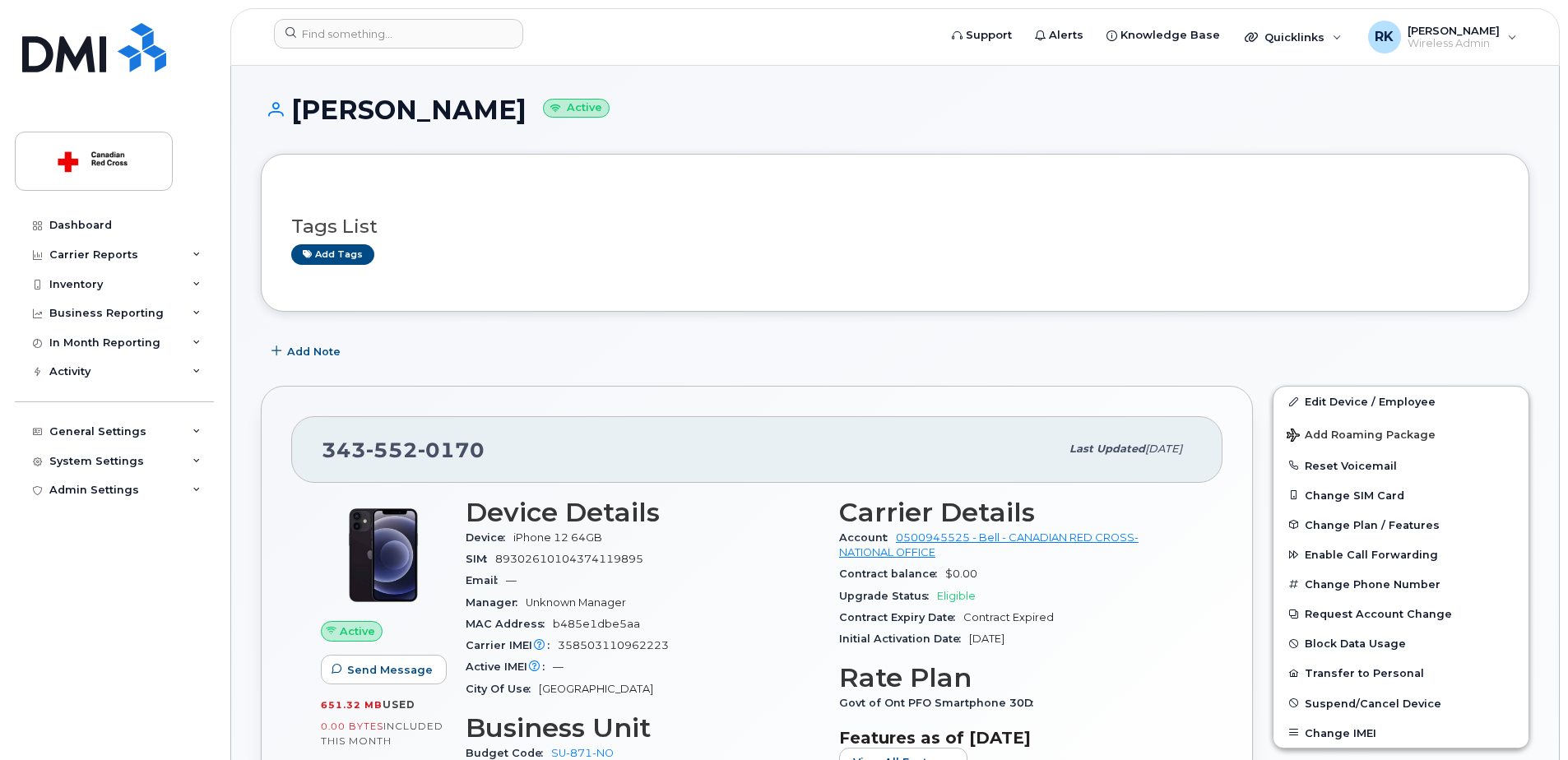
click at [752, 357] on div "Add Note" at bounding box center [895, 351] width 1269 height 30
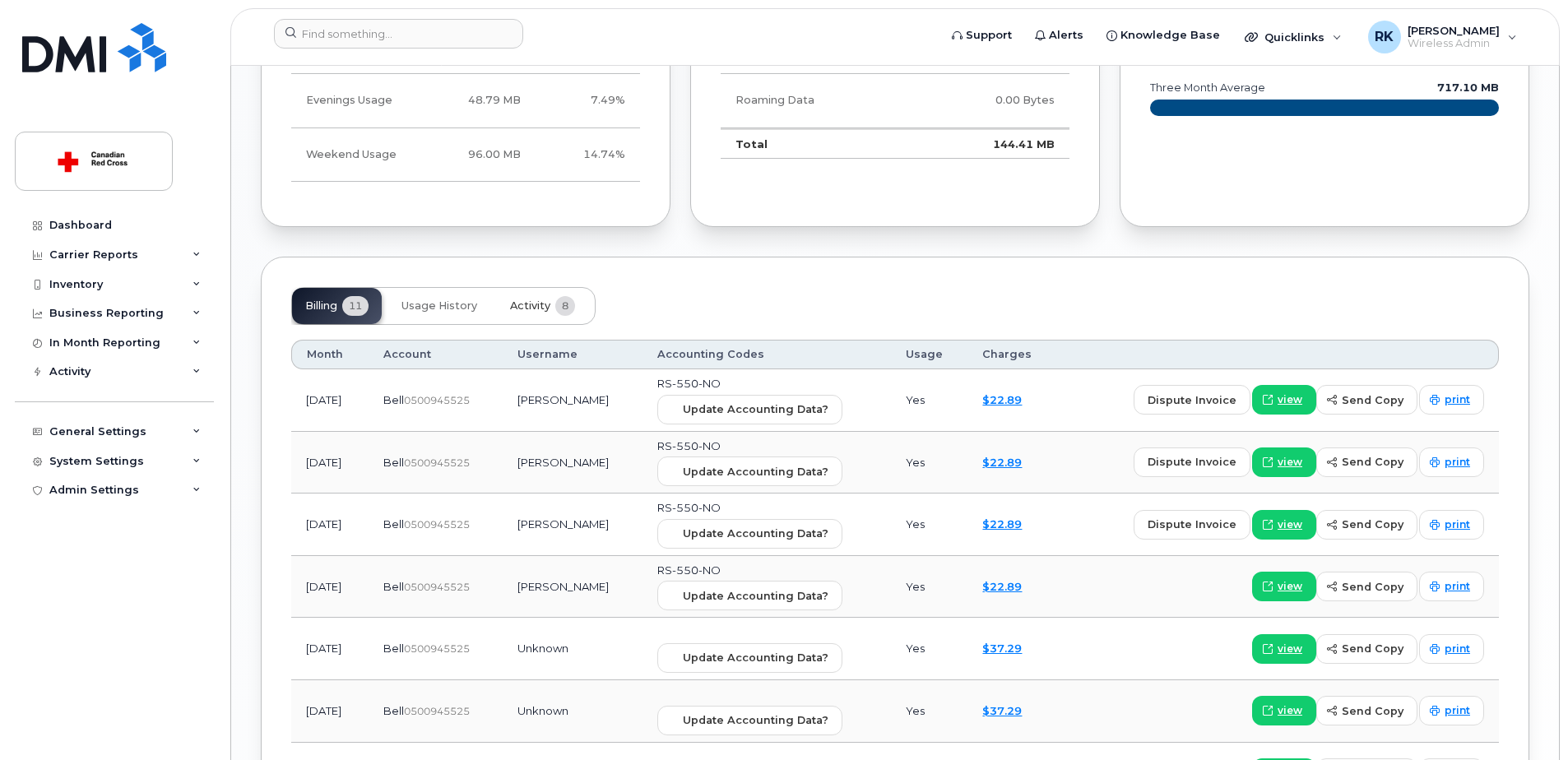
click at [526, 302] on span "Activity" at bounding box center [530, 306] width 40 height 14
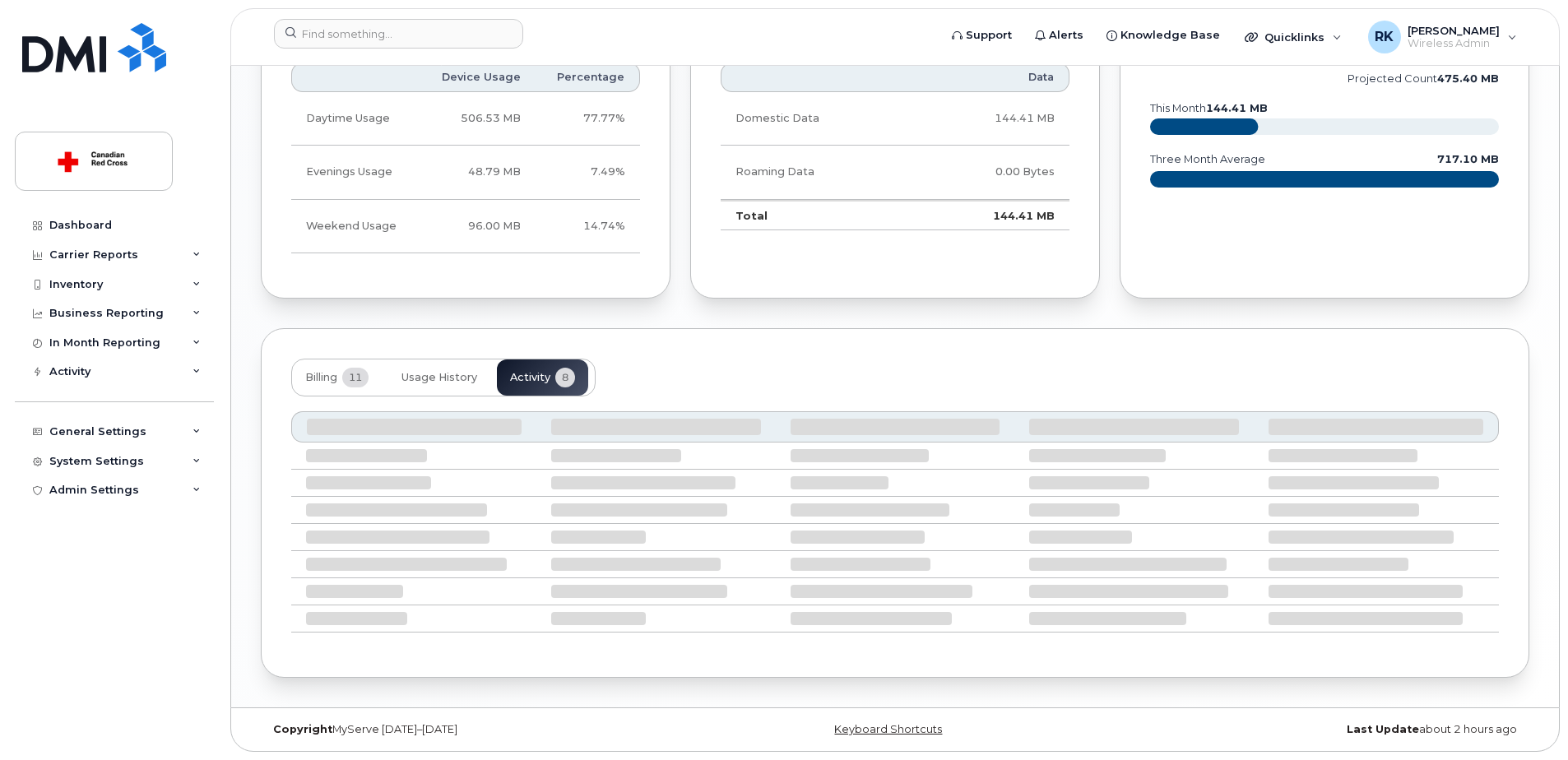
scroll to position [1315, 0]
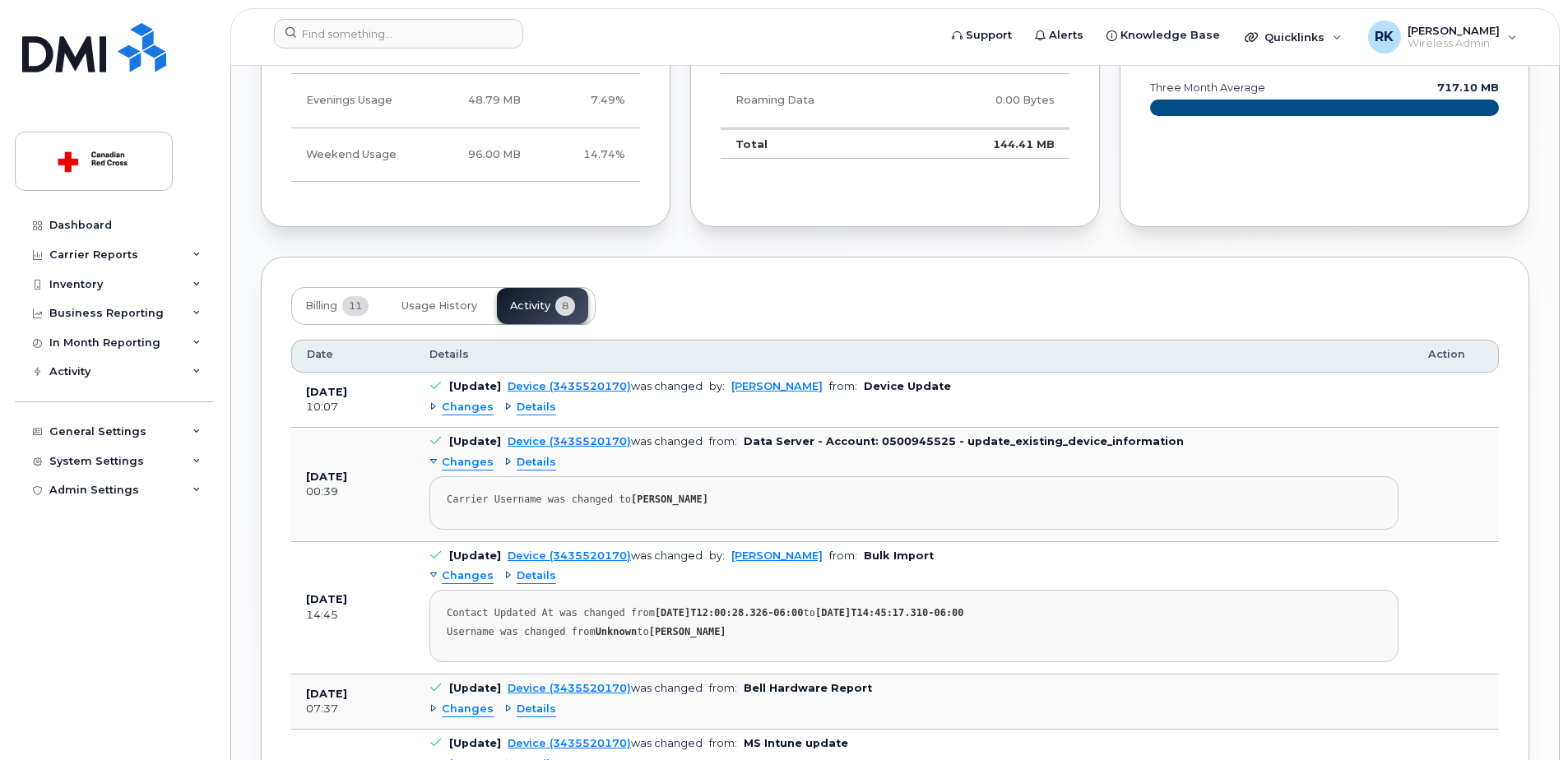
click at [516, 412] on span "Details" at bounding box center [536, 407] width 40 height 15
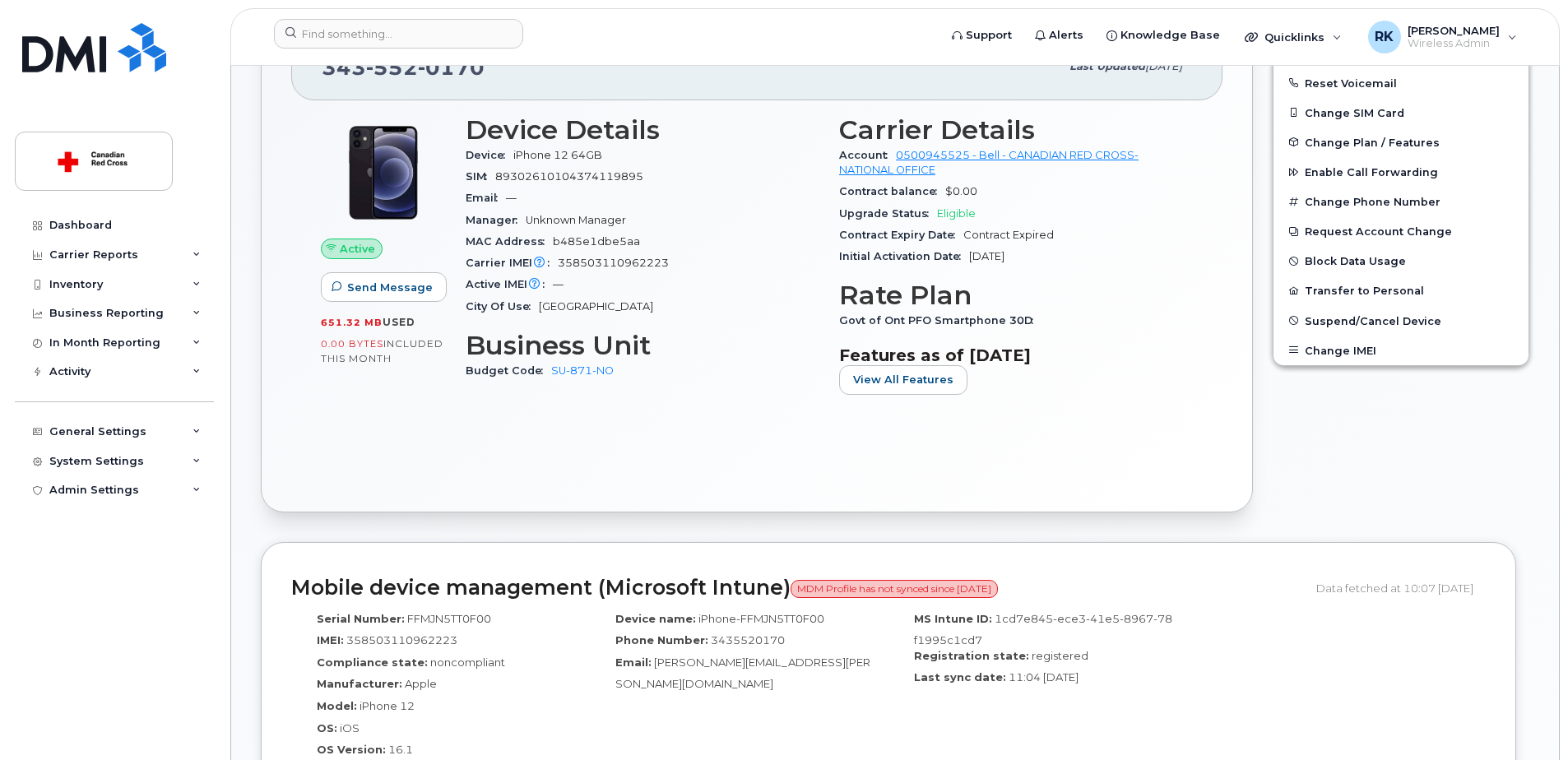
scroll to position [329, 0]
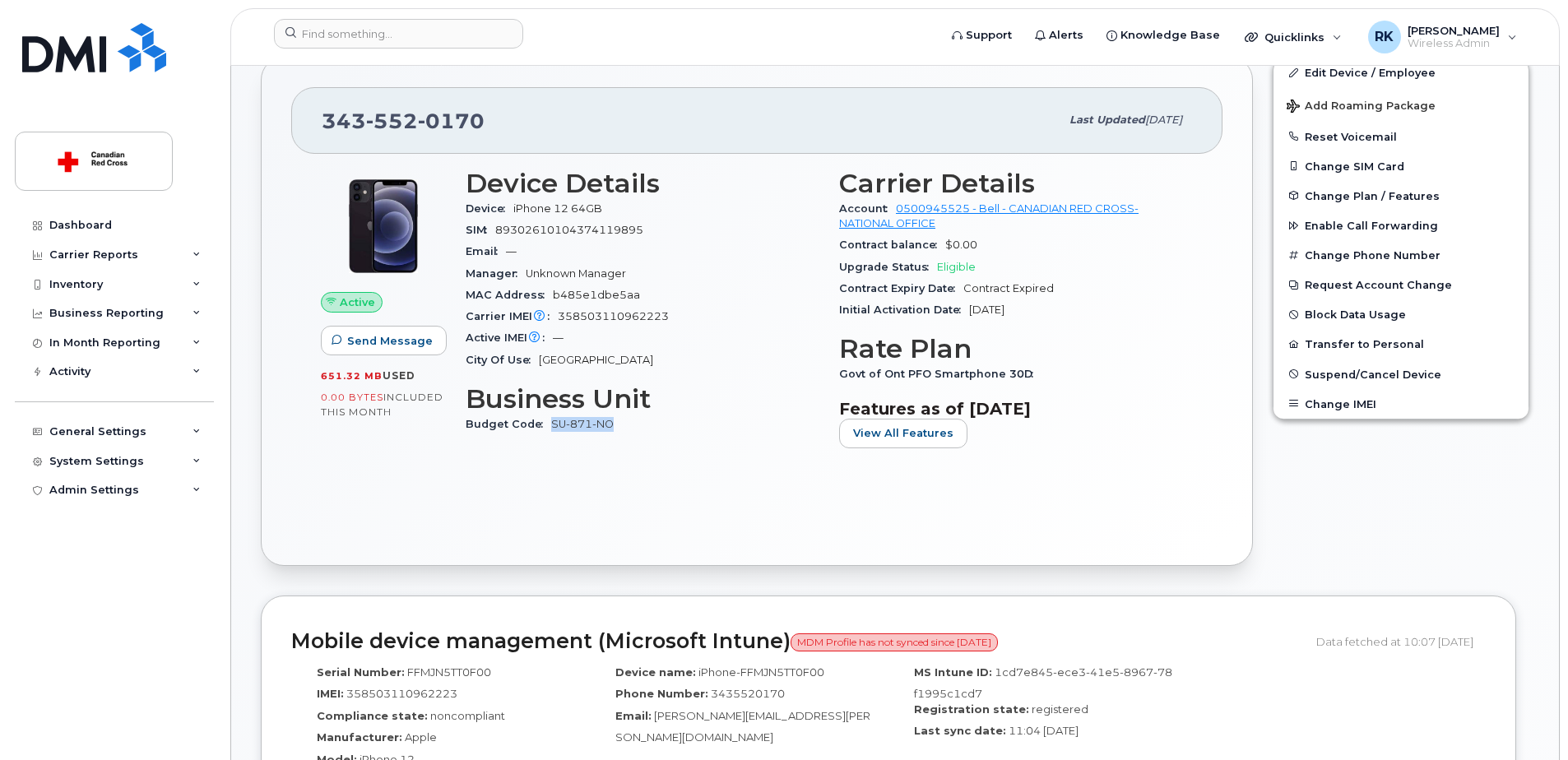
drag, startPoint x: 622, startPoint y: 434, endPoint x: 552, endPoint y: 426, distance: 70.5
click at [552, 426] on div "Budget Code SU-871-NO" at bounding box center [642, 424] width 354 height 22
copy link "SU-871-NO"
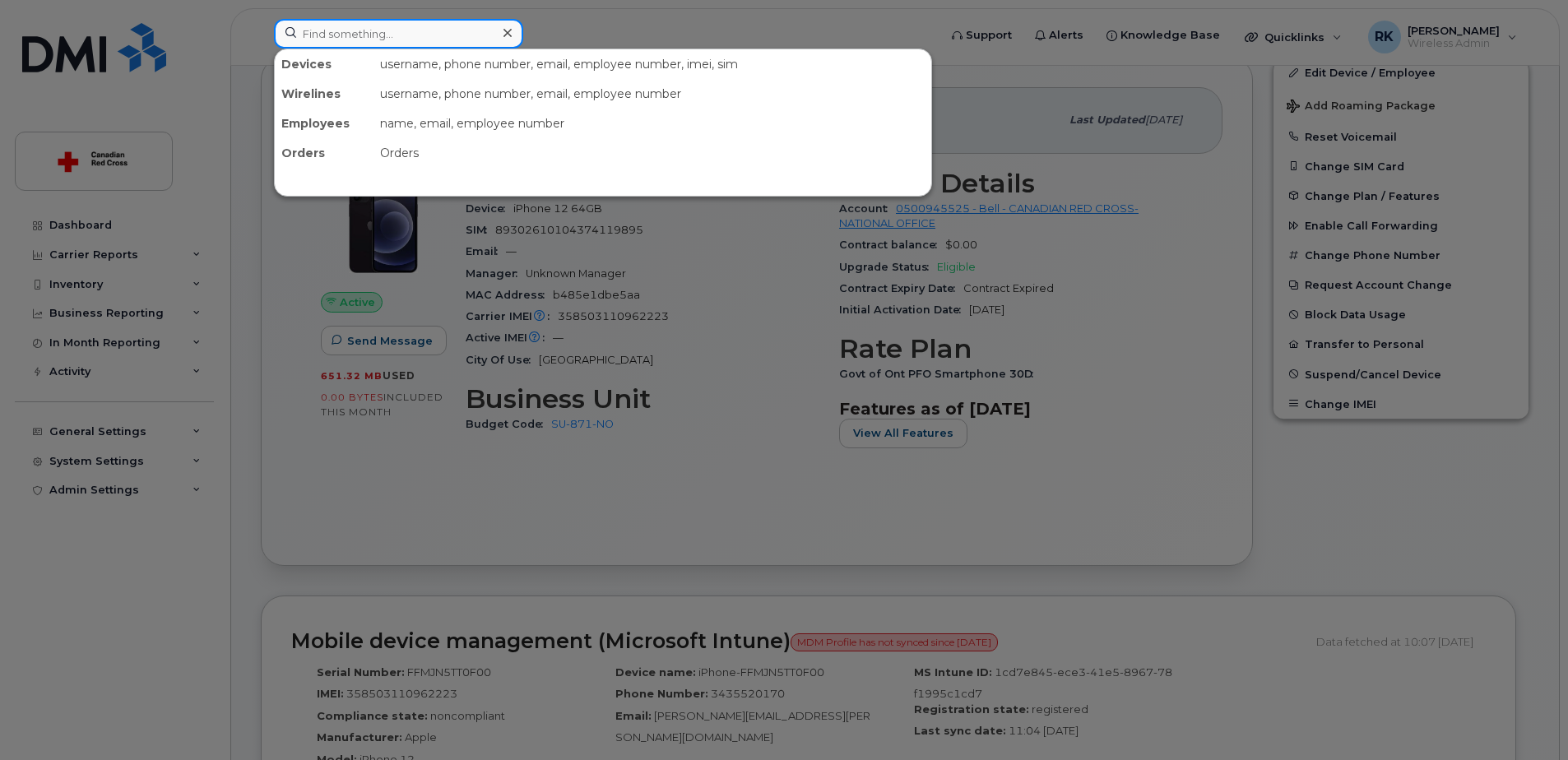
click at [423, 44] on input at bounding box center [398, 34] width 250 height 30
paste input "[PERSON_NAME]"
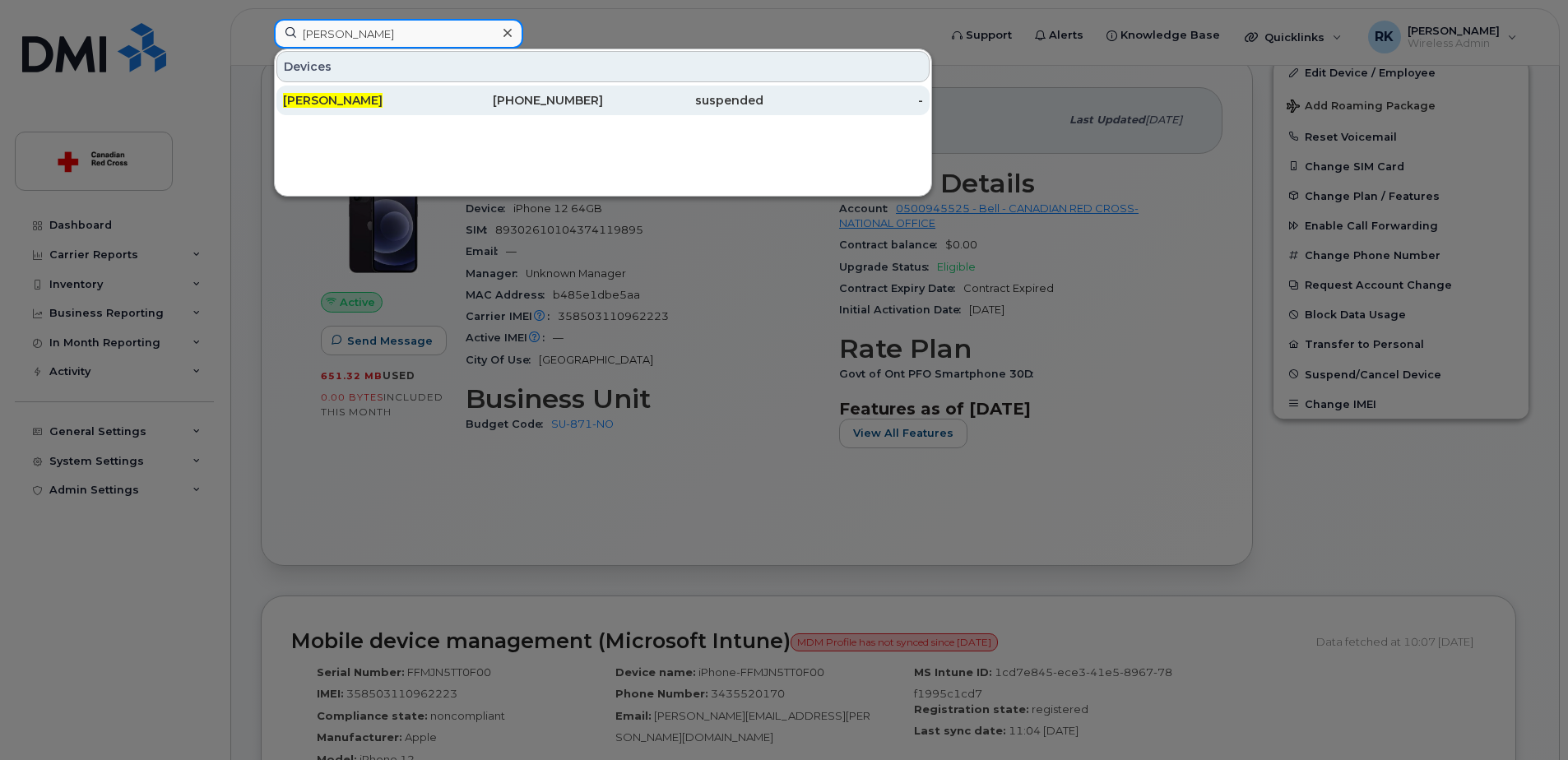
type input "[PERSON_NAME]"
click at [419, 101] on div "[PERSON_NAME]" at bounding box center [363, 101] width 161 height 16
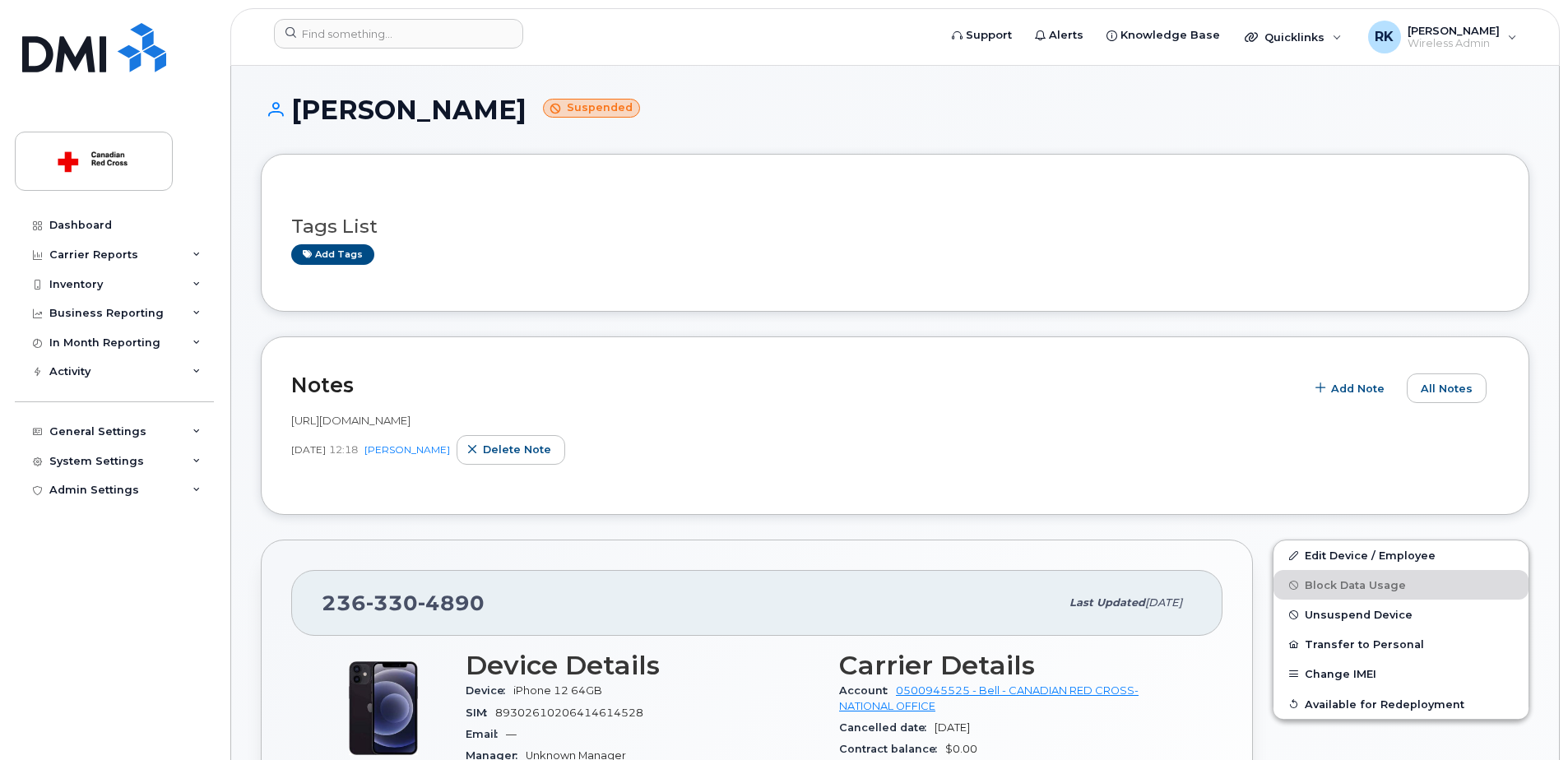
click at [410, 421] on span "[URL][DOMAIN_NAME]" at bounding box center [350, 420] width 119 height 14
copy span "[URL][DOMAIN_NAME]"
click at [353, 22] on input at bounding box center [398, 34] width 250 height 30
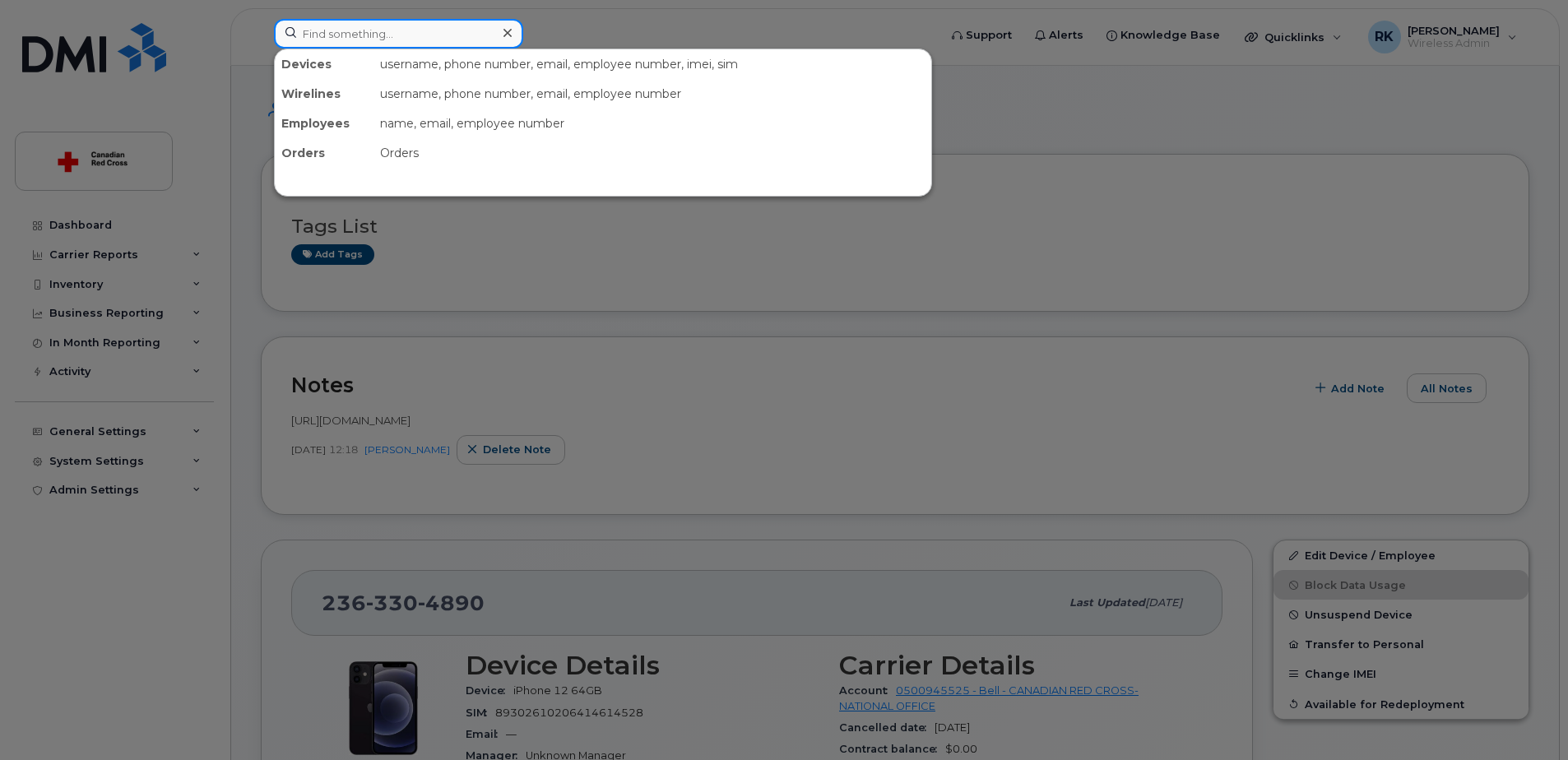
paste input "Kayli Peakman"
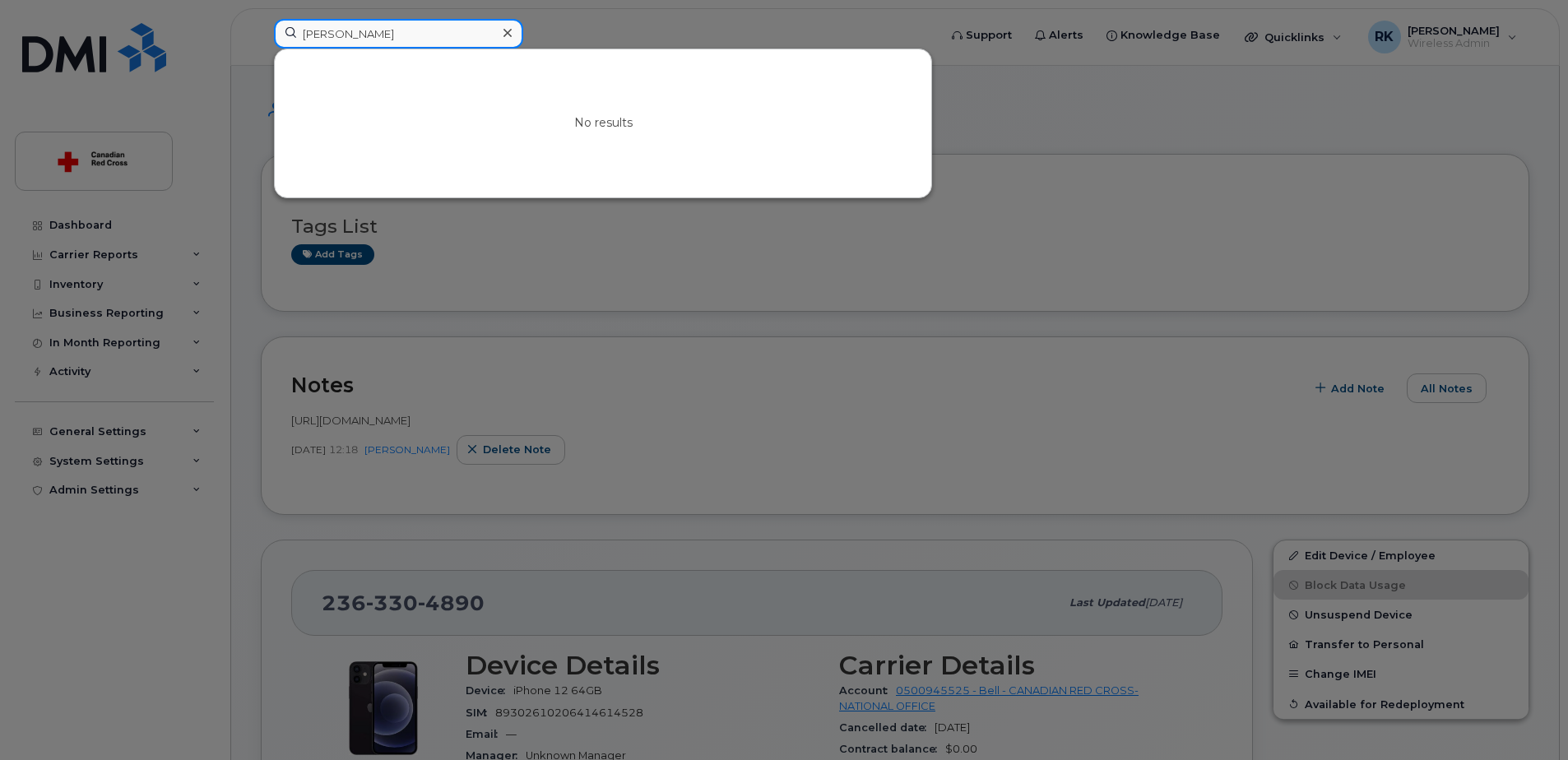
drag, startPoint x: 332, startPoint y: 34, endPoint x: 293, endPoint y: 52, distance: 43.0
click at [293, 48] on div "Kayli Peakman No results" at bounding box center [601, 34] width 653 height 30
drag, startPoint x: 401, startPoint y: 31, endPoint x: 224, endPoint y: 28, distance: 177.0
click at [260, 28] on div "Kayli Peakman No results" at bounding box center [600, 37] width 680 height 36
type input "Kayli Peakman"
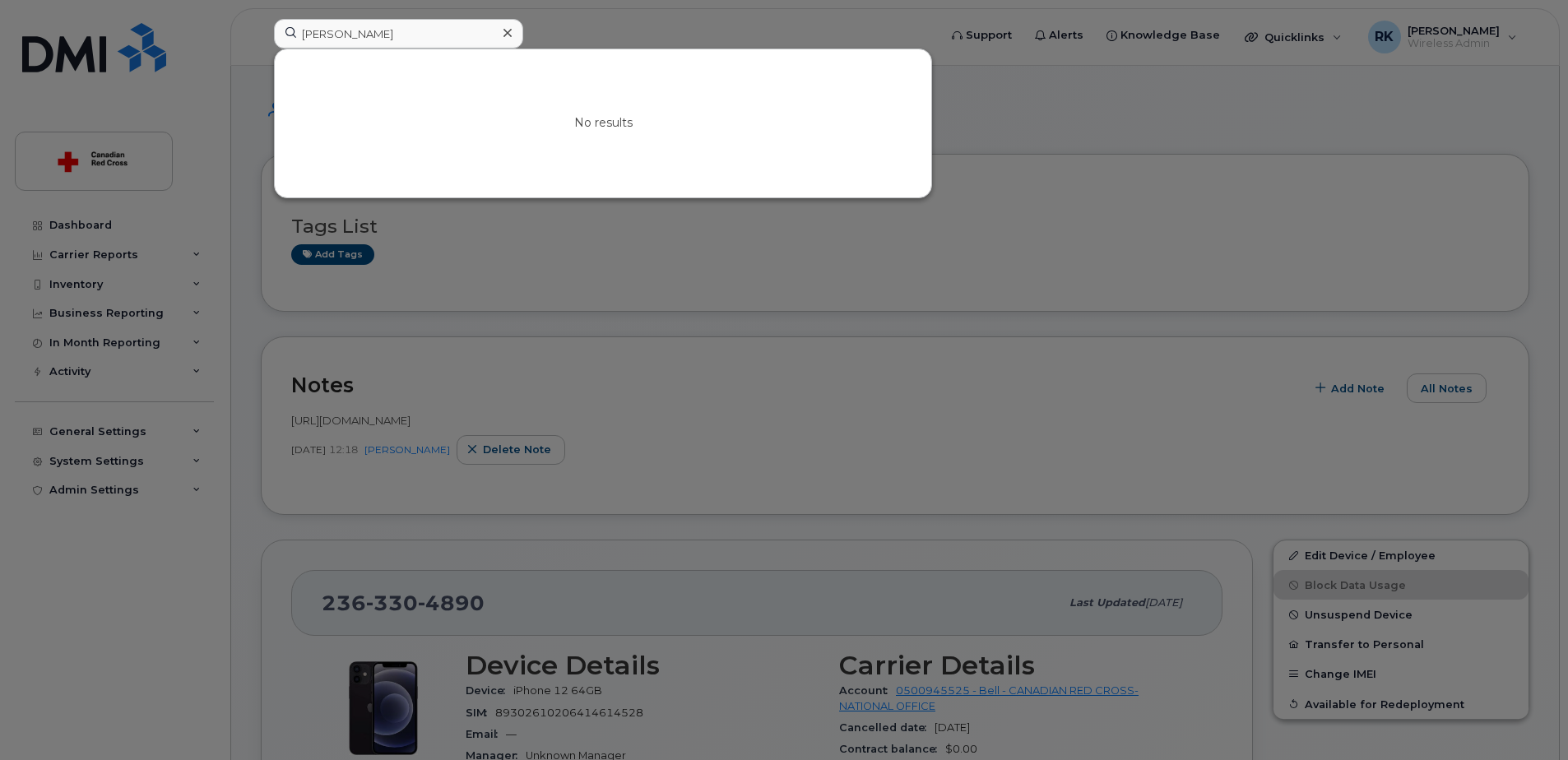
click at [511, 34] on icon at bounding box center [507, 33] width 8 height 14
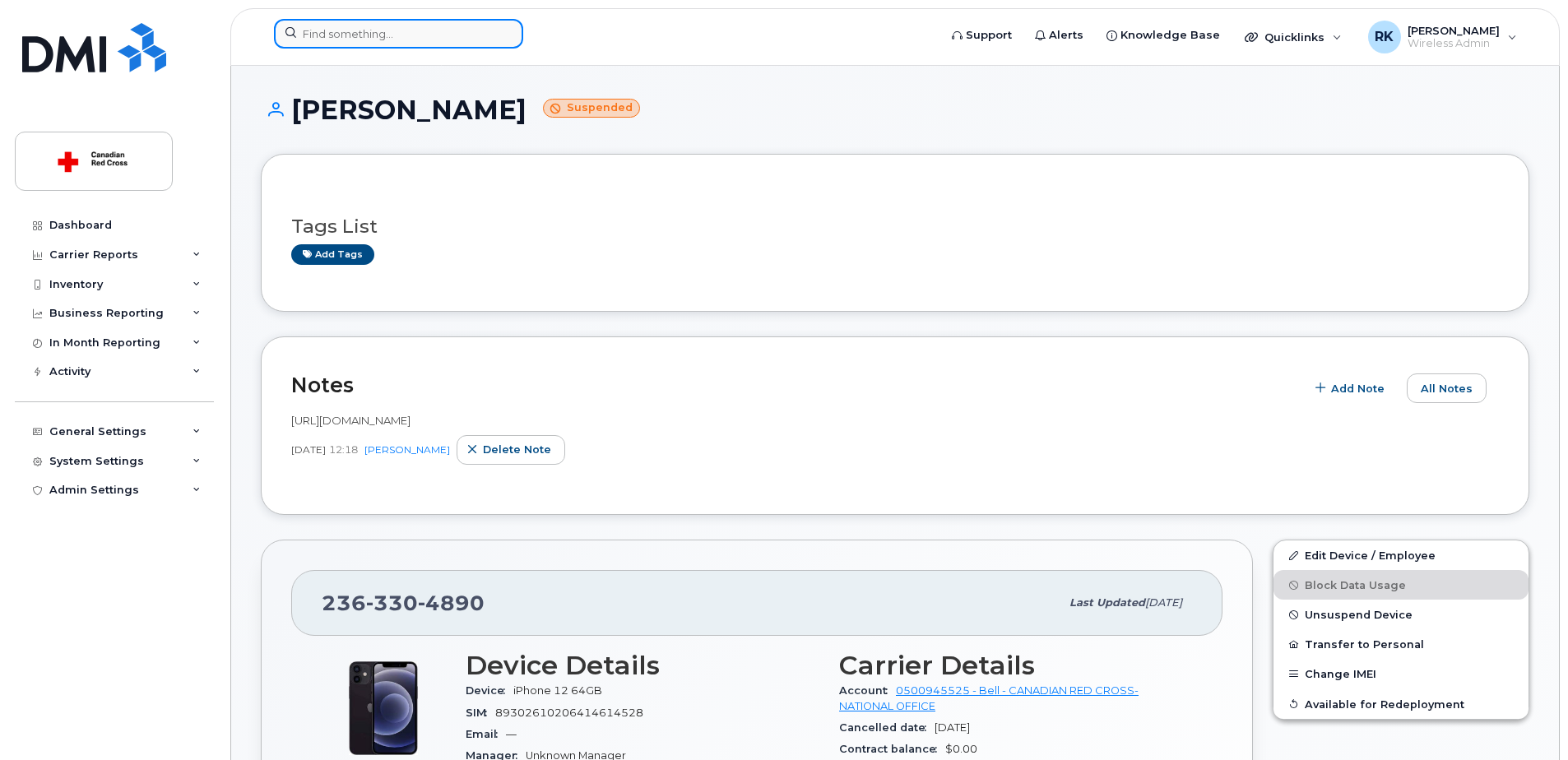
click at [471, 36] on input at bounding box center [398, 34] width 250 height 30
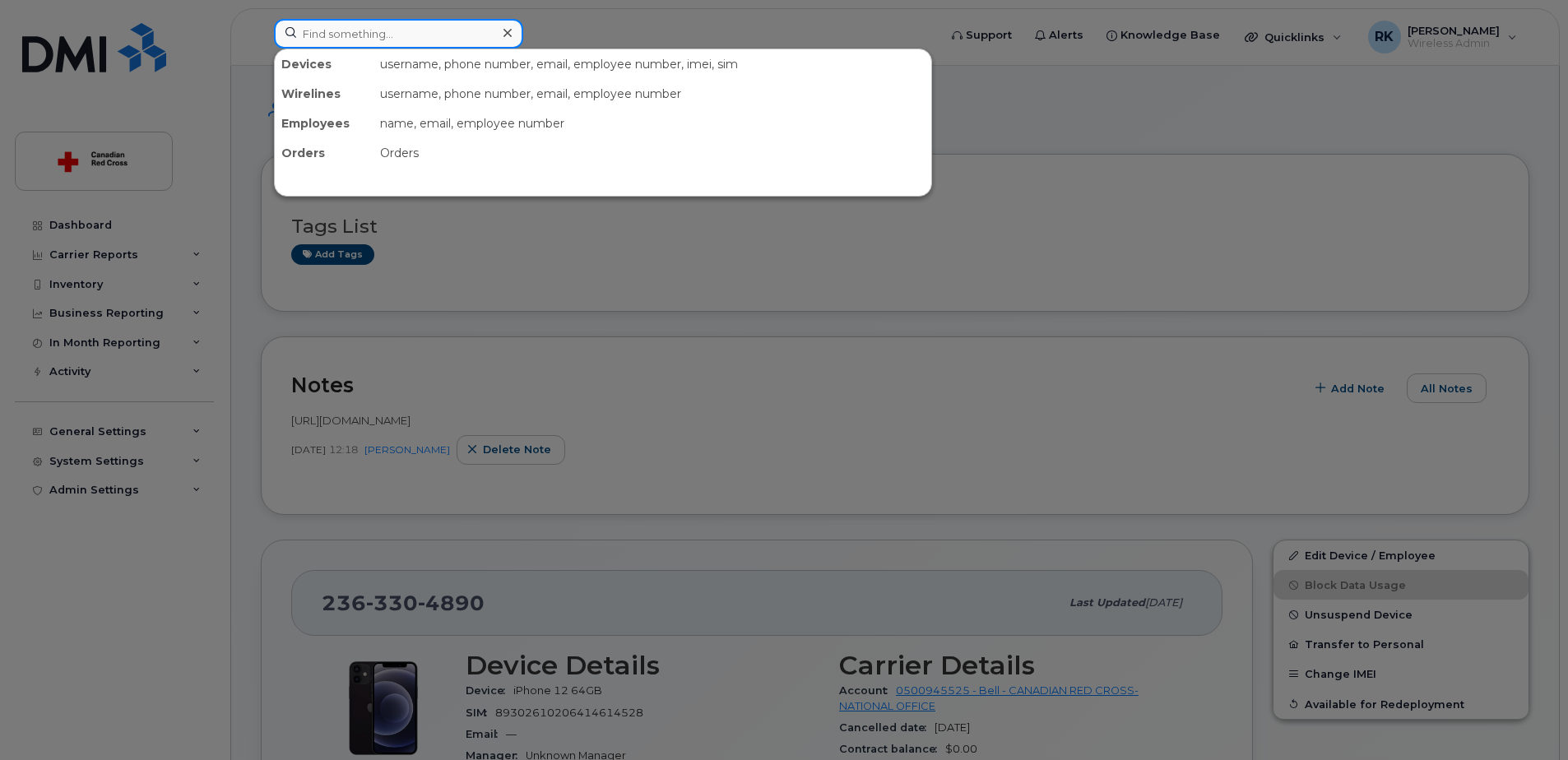
paste input "Michelle Rajan"
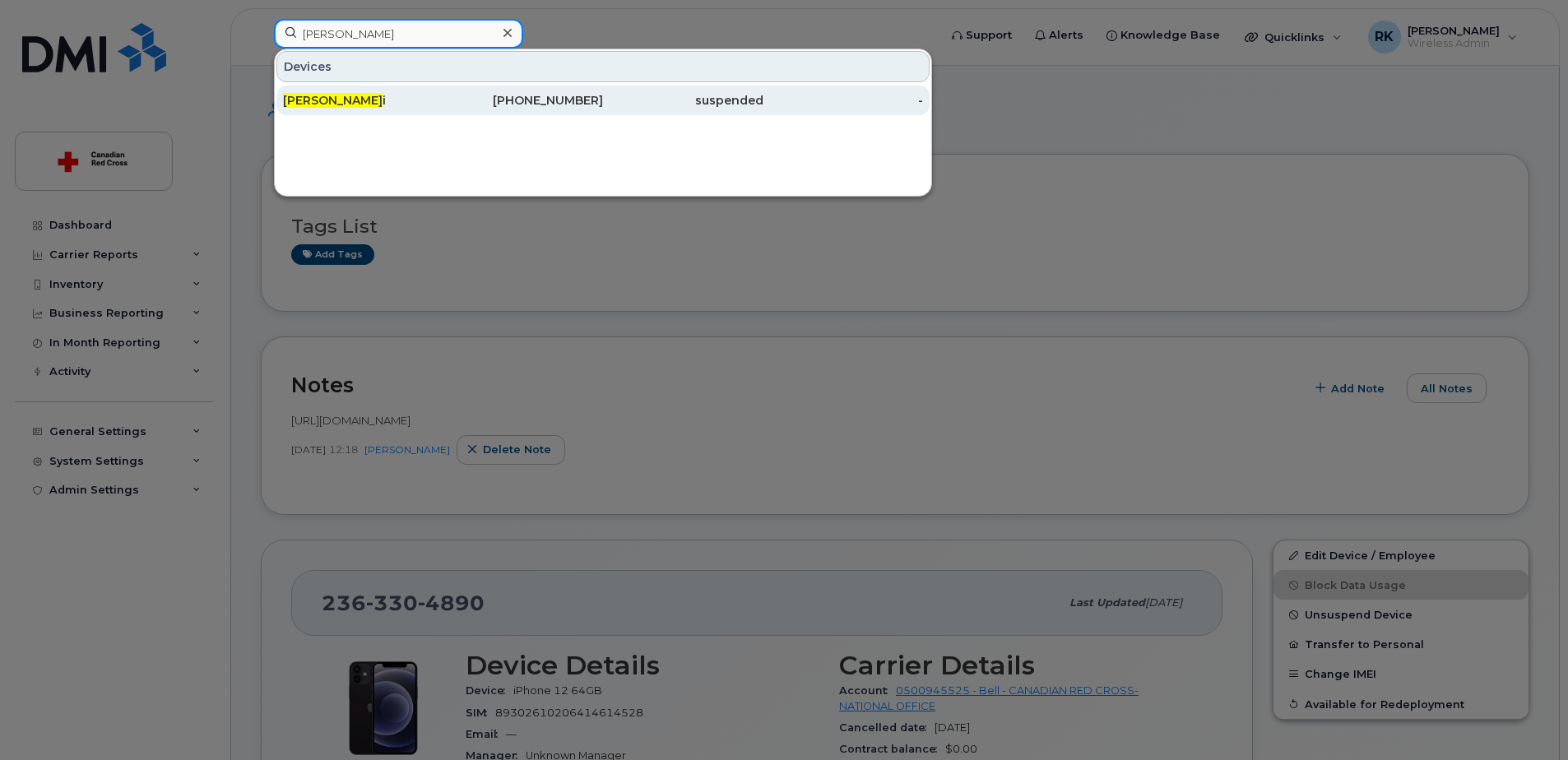
type input "Michelle Rajan"
click at [603, 110] on div "236-330-4890" at bounding box center [682, 100] width 161 height 30
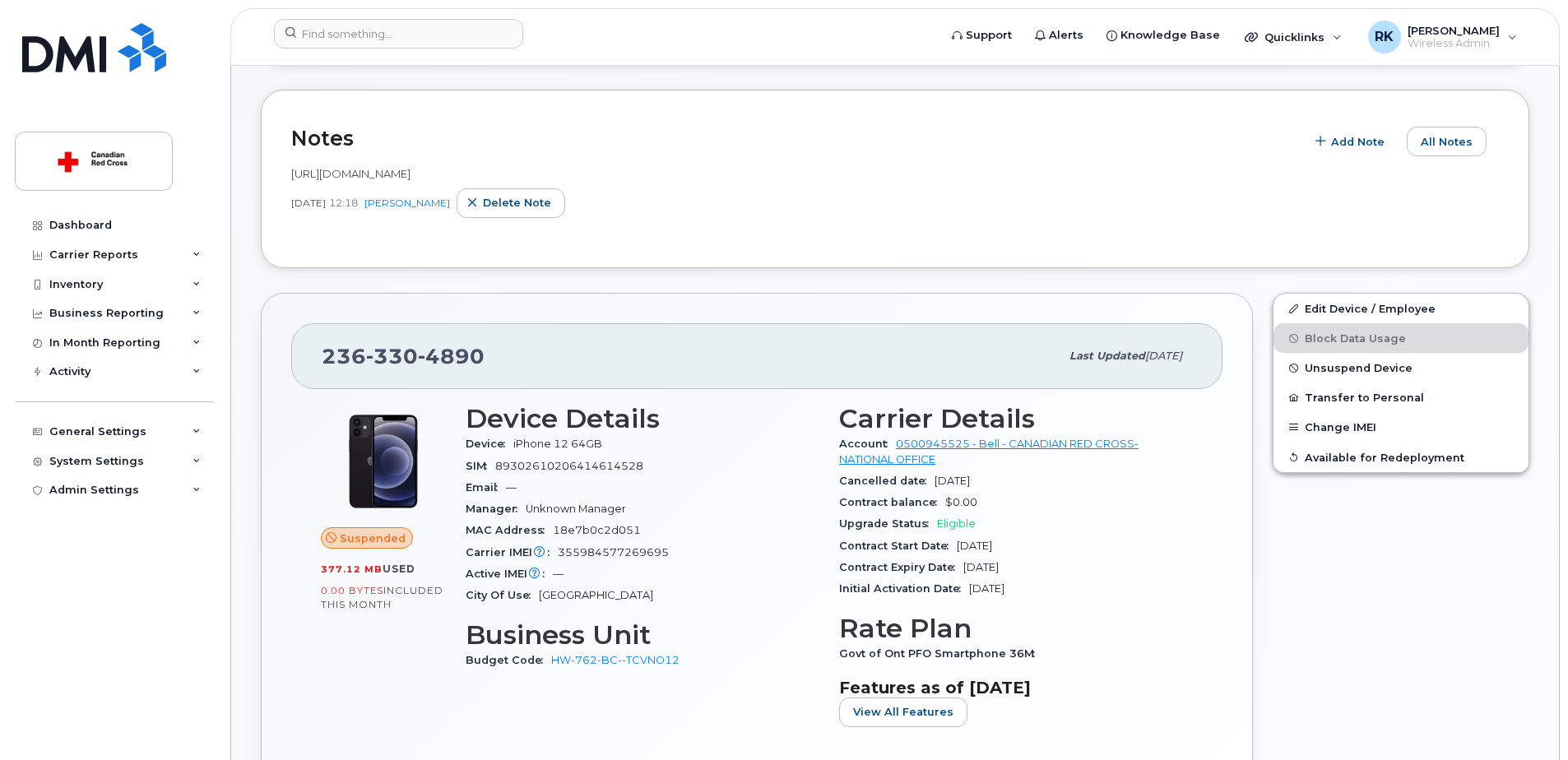
scroll to position [164, 0]
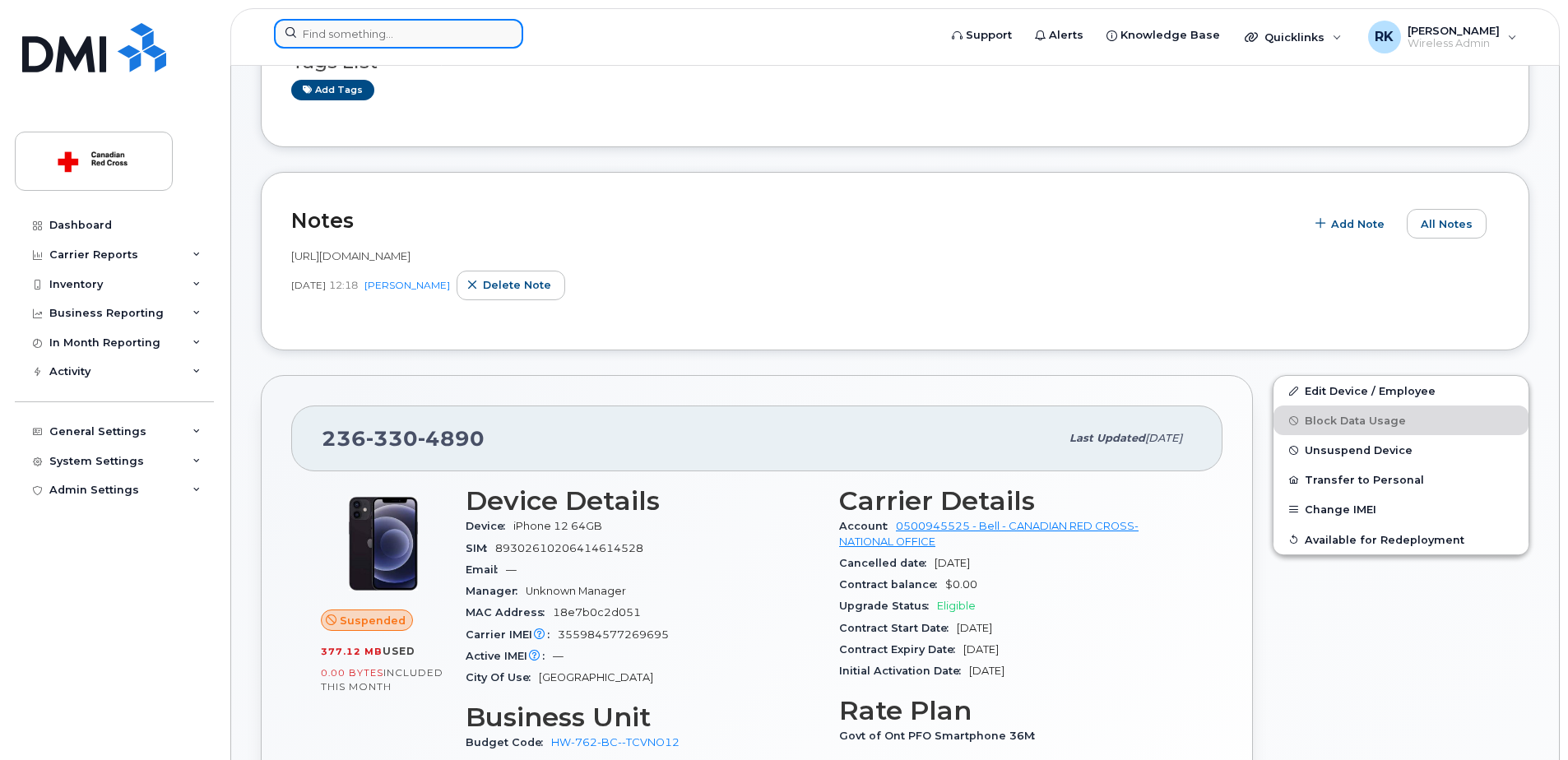
click at [385, 31] on input at bounding box center [398, 34] width 250 height 30
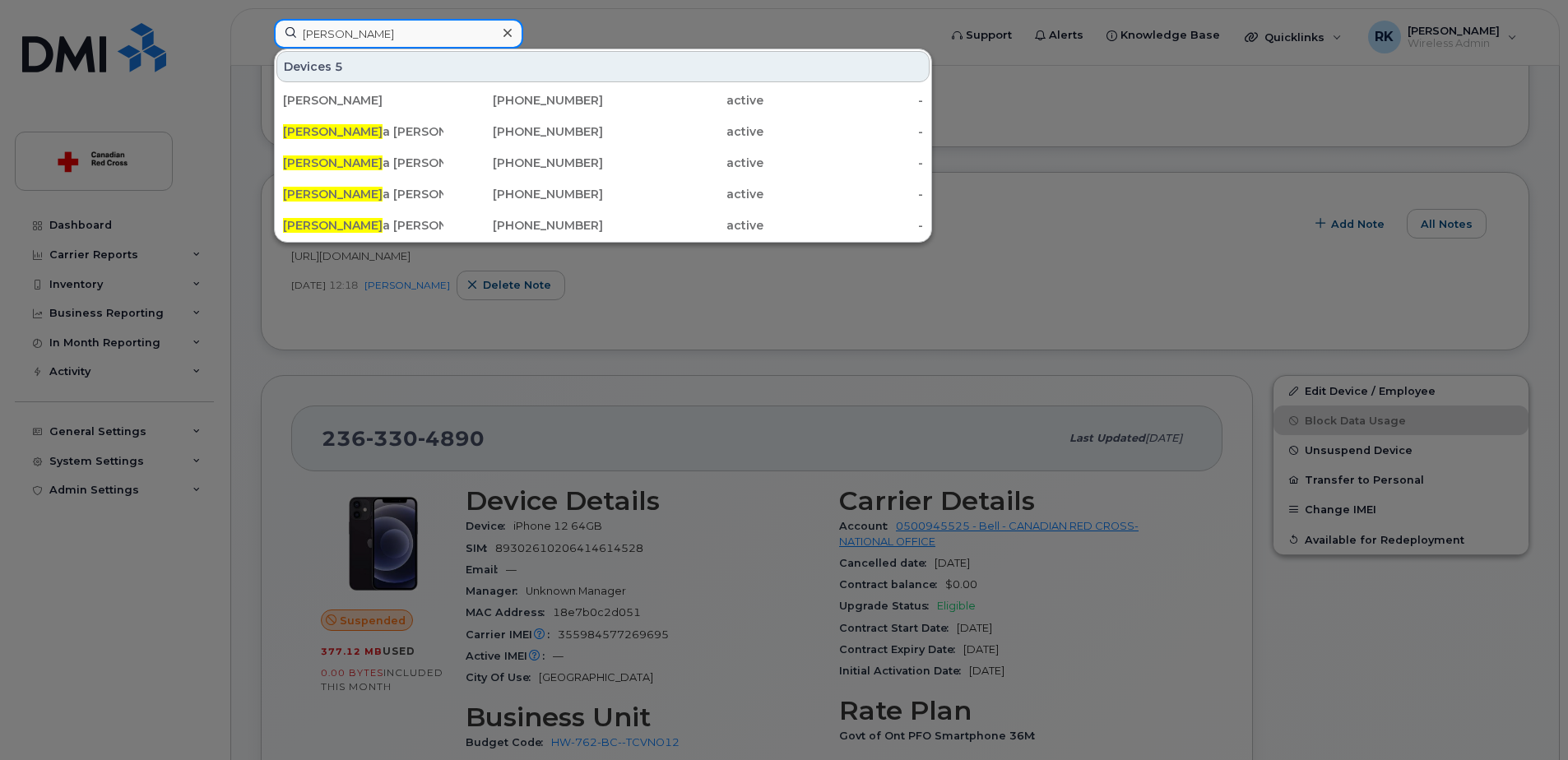
type input "kayli"
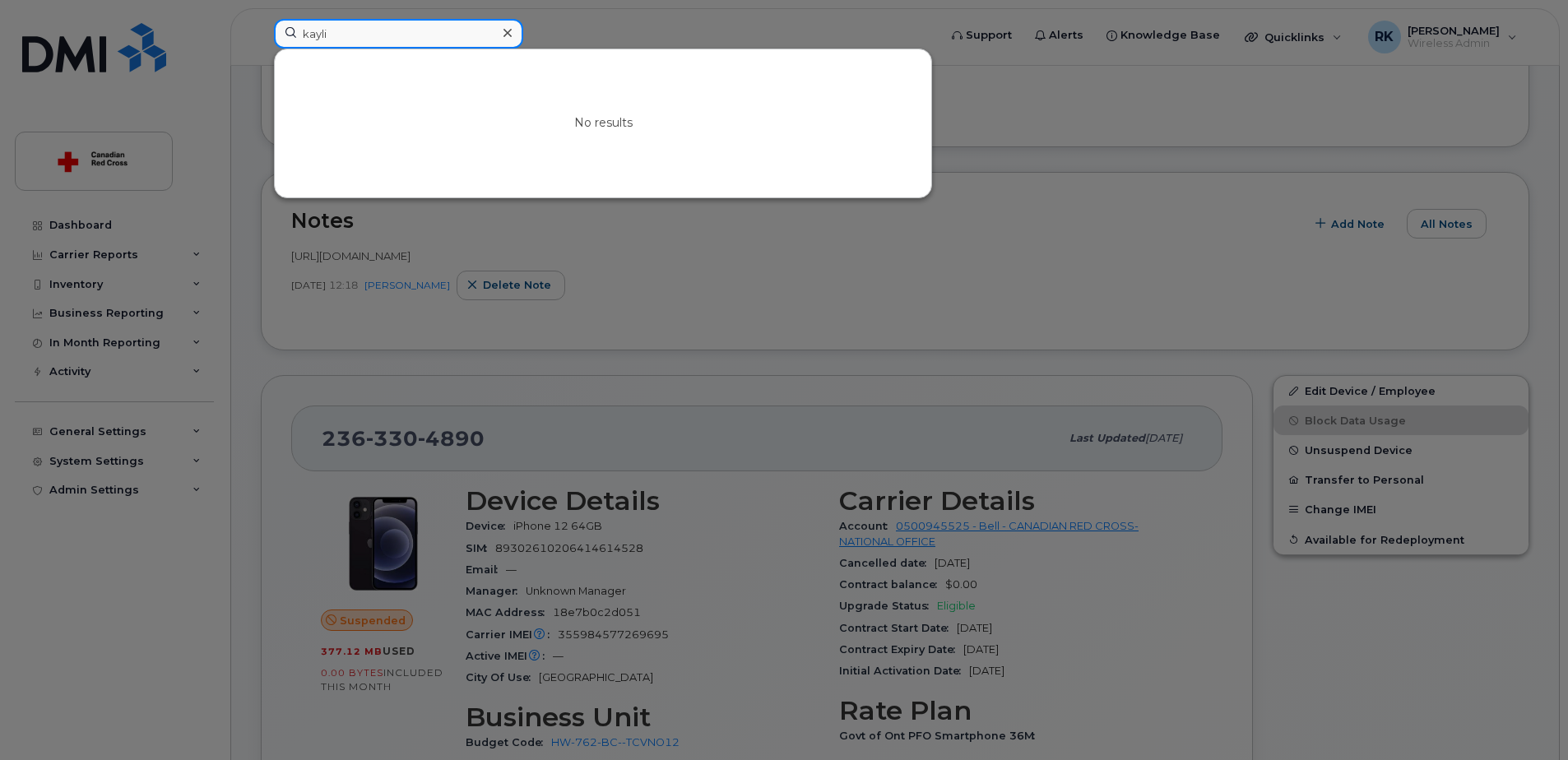
click at [327, 25] on input "kayli" at bounding box center [398, 34] width 250 height 30
click at [390, 41] on input at bounding box center [398, 34] width 250 height 30
paste input "[PERSON_NAME]"
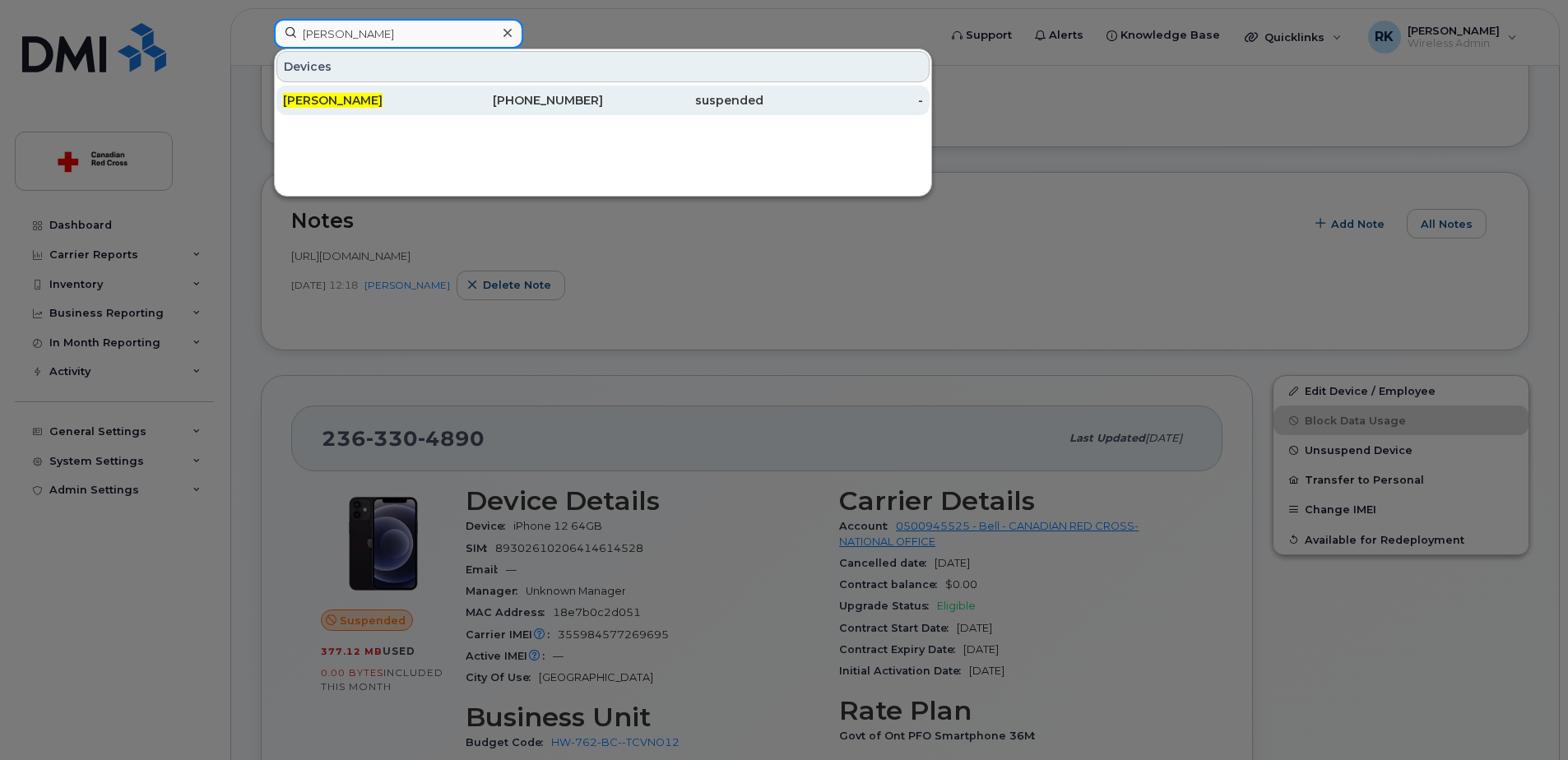
type input "[PERSON_NAME]"
click at [401, 93] on div "[PERSON_NAME]" at bounding box center [363, 101] width 161 height 16
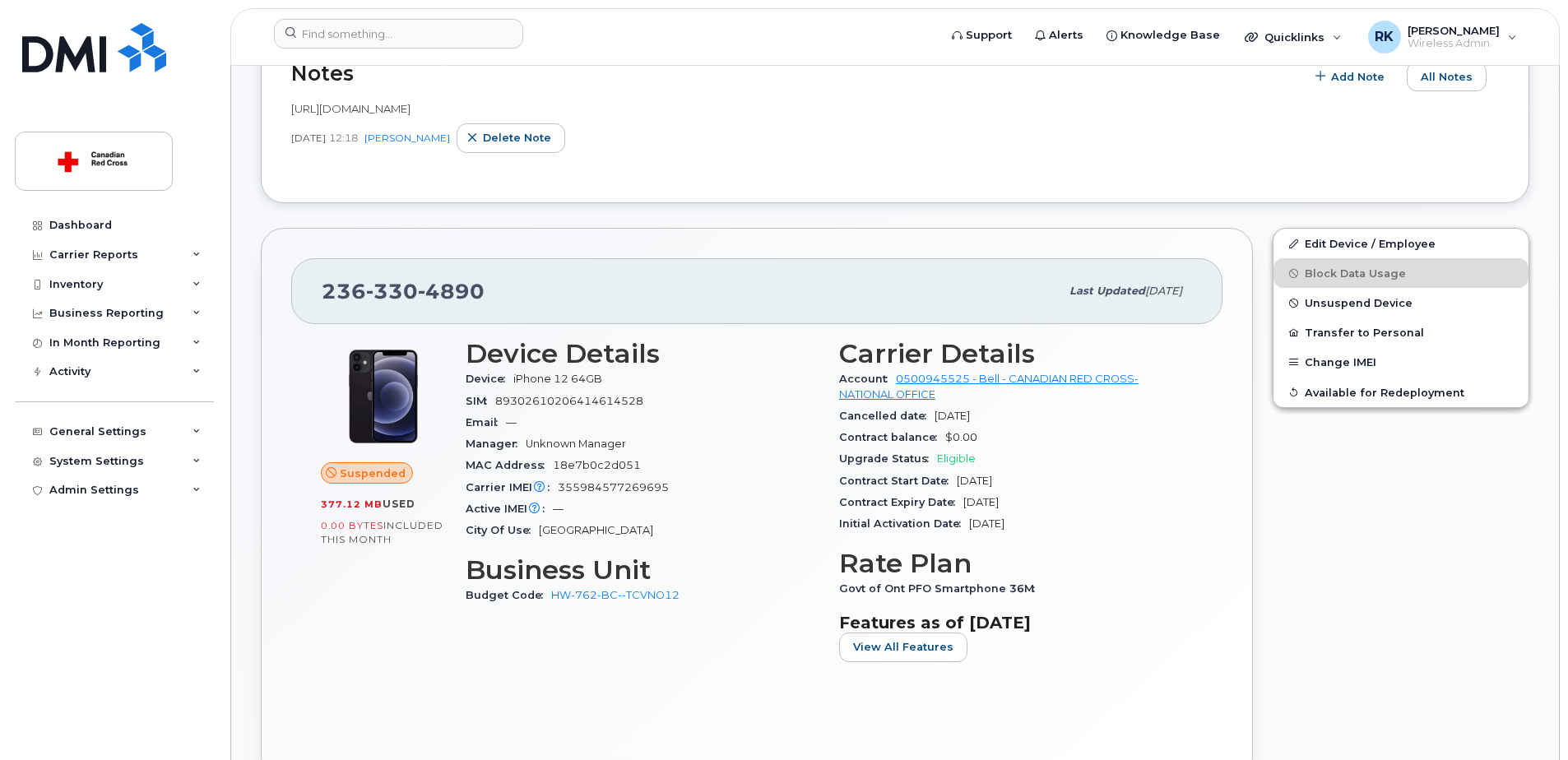
scroll to position [329, 0]
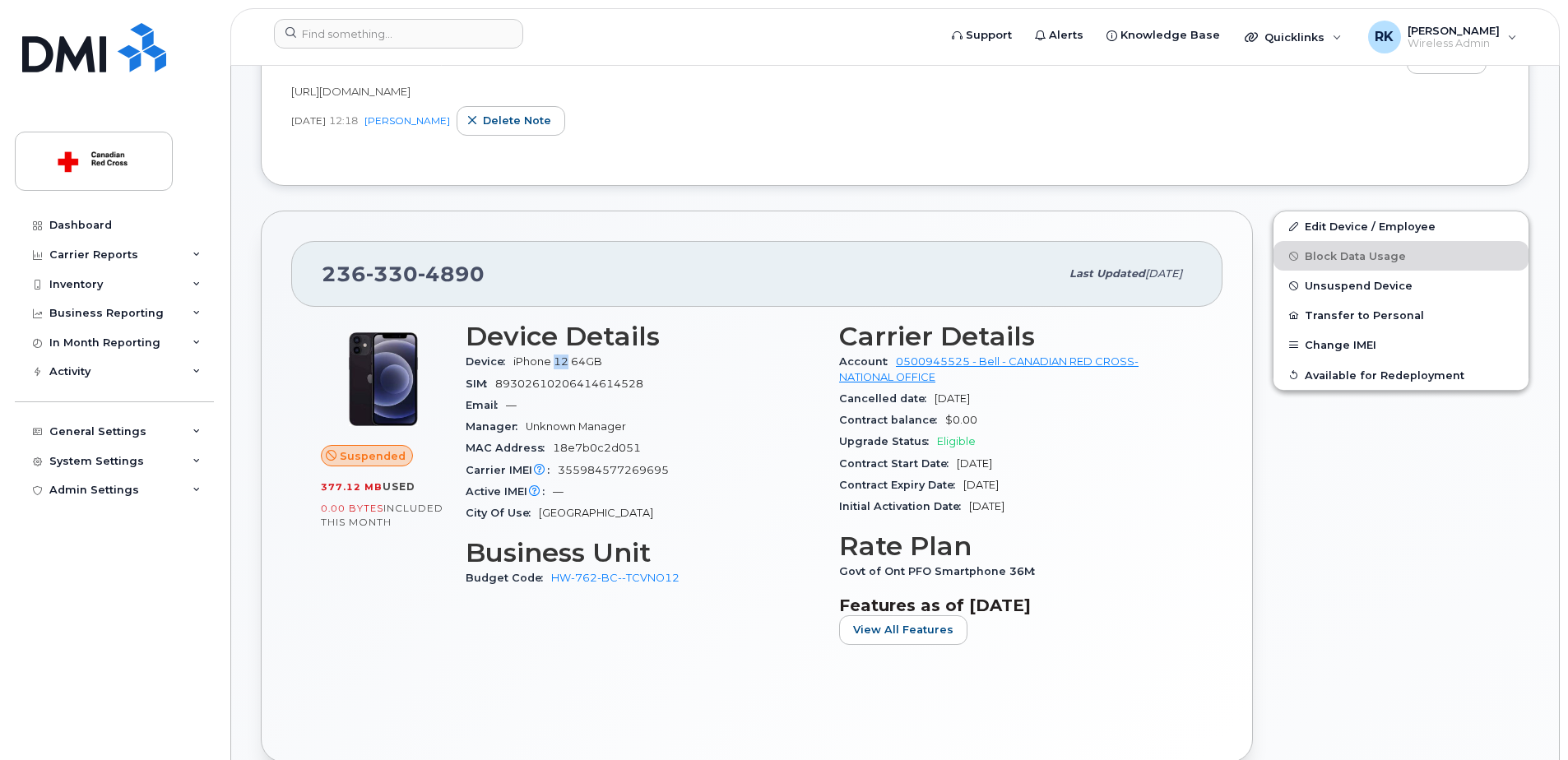
drag, startPoint x: 556, startPoint y: 365, endPoint x: 568, endPoint y: 365, distance: 12.0
click at [568, 365] on span "iPhone 12 64GB" at bounding box center [558, 362] width 89 height 13
click at [1137, 491] on div "Contract Expiry Date Nov 24, 2026" at bounding box center [1016, 485] width 354 height 22
click at [394, 46] on input at bounding box center [398, 34] width 250 height 30
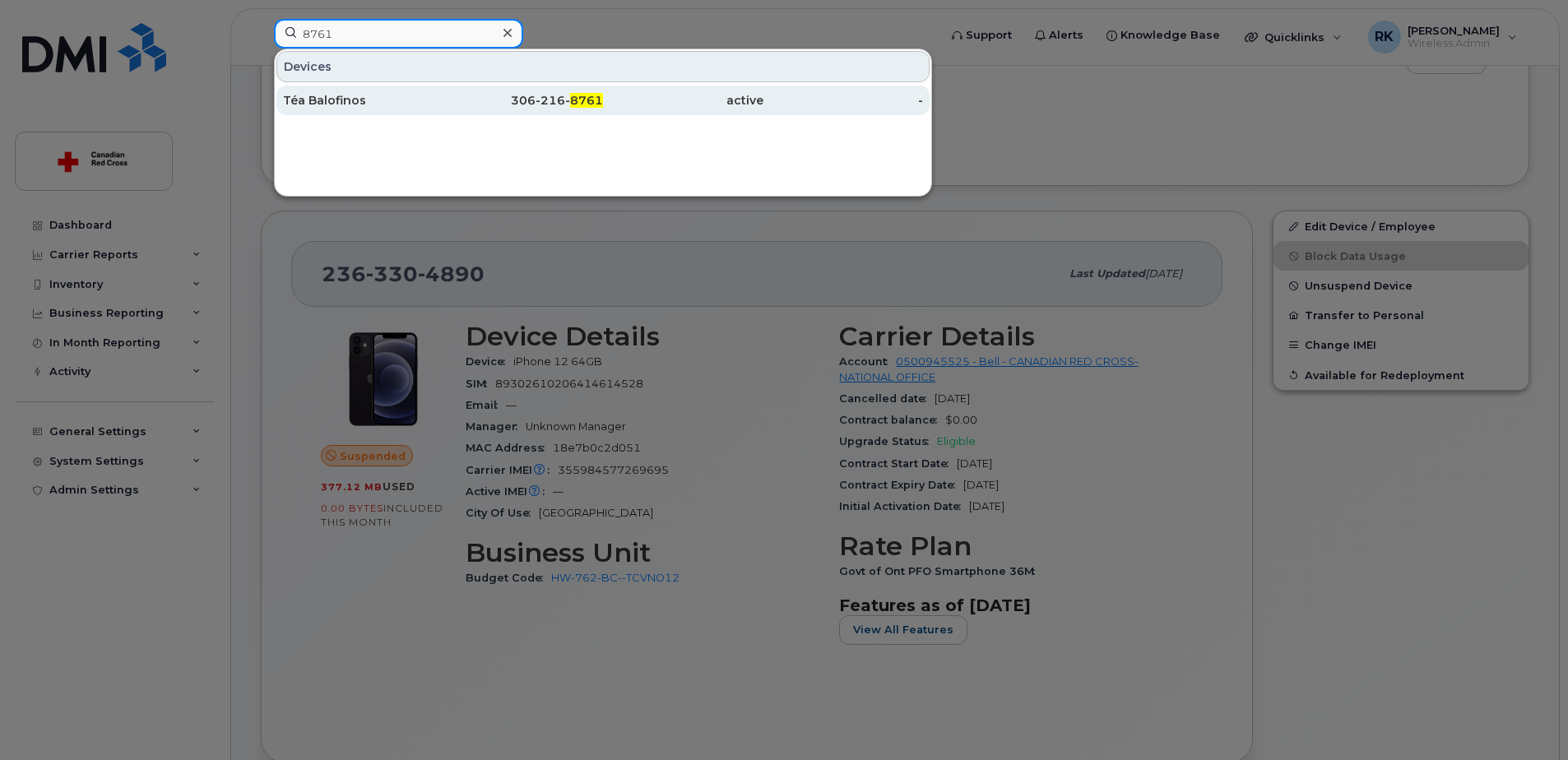
type input "8761"
click at [447, 102] on div "306-216- 8761" at bounding box center [524, 101] width 161 height 16
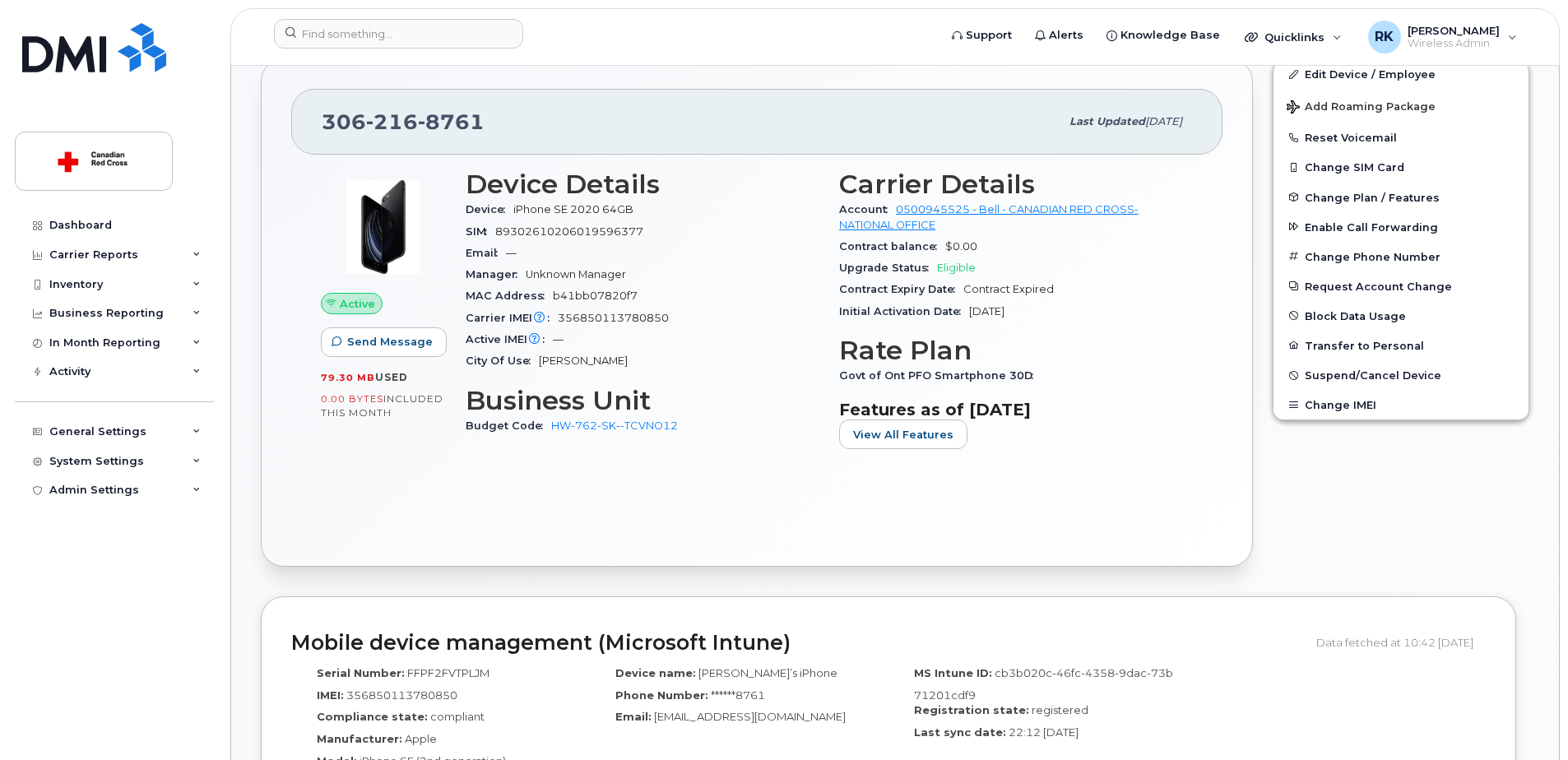
scroll to position [493, 0]
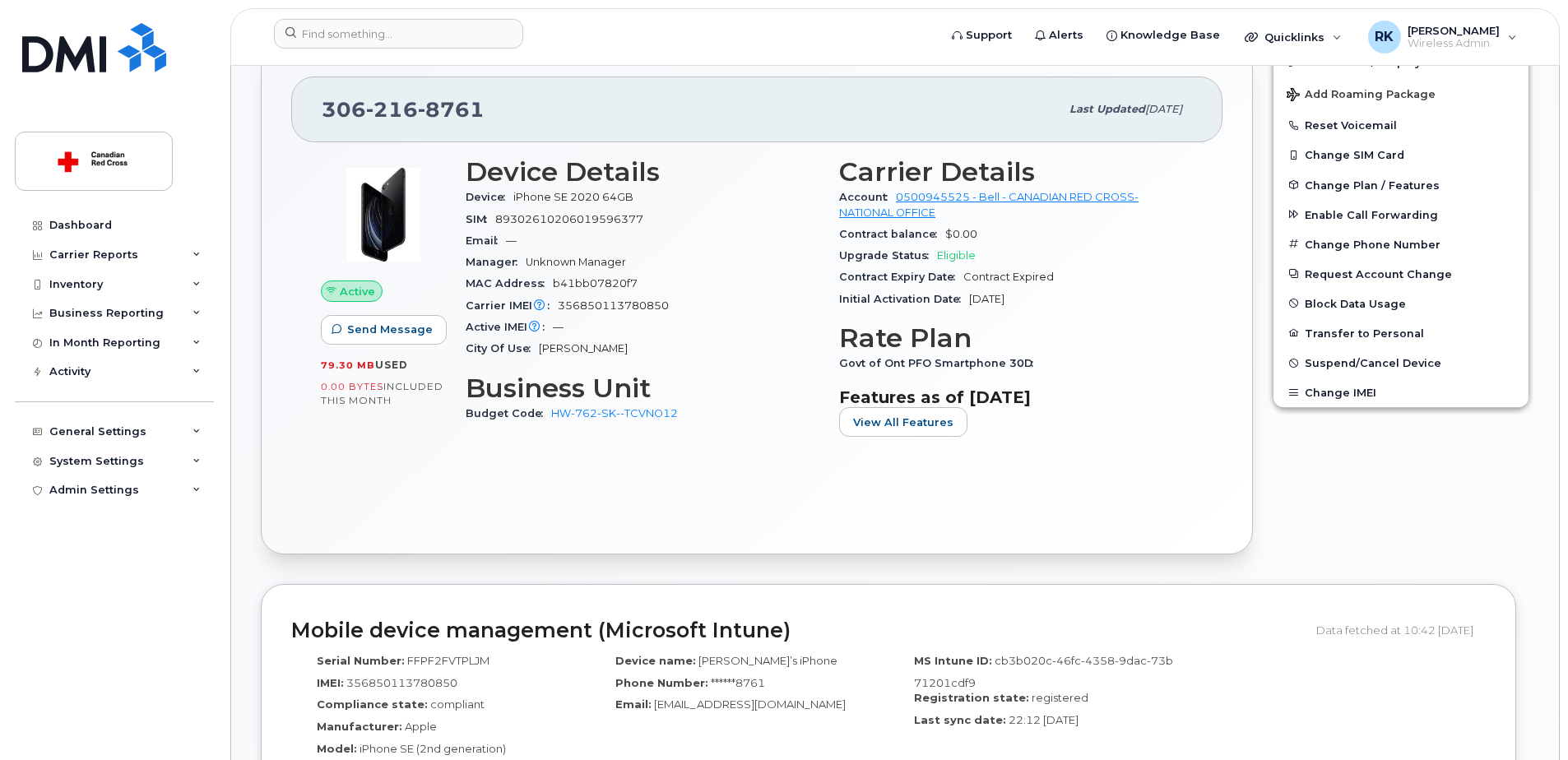
click at [602, 199] on span "iPhone SE 2020 64GB" at bounding box center [573, 197] width 120 height 13
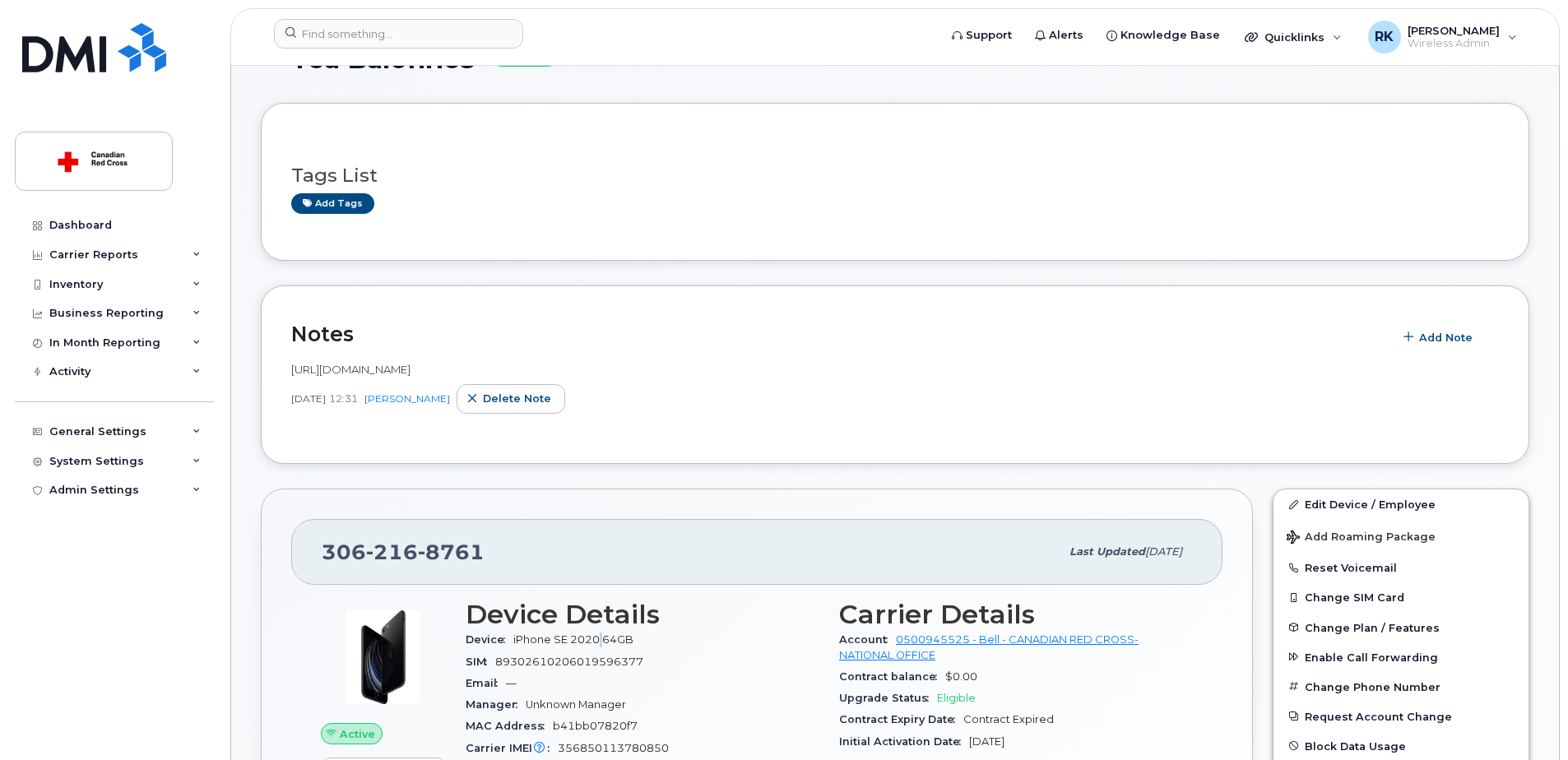
scroll to position [0, 0]
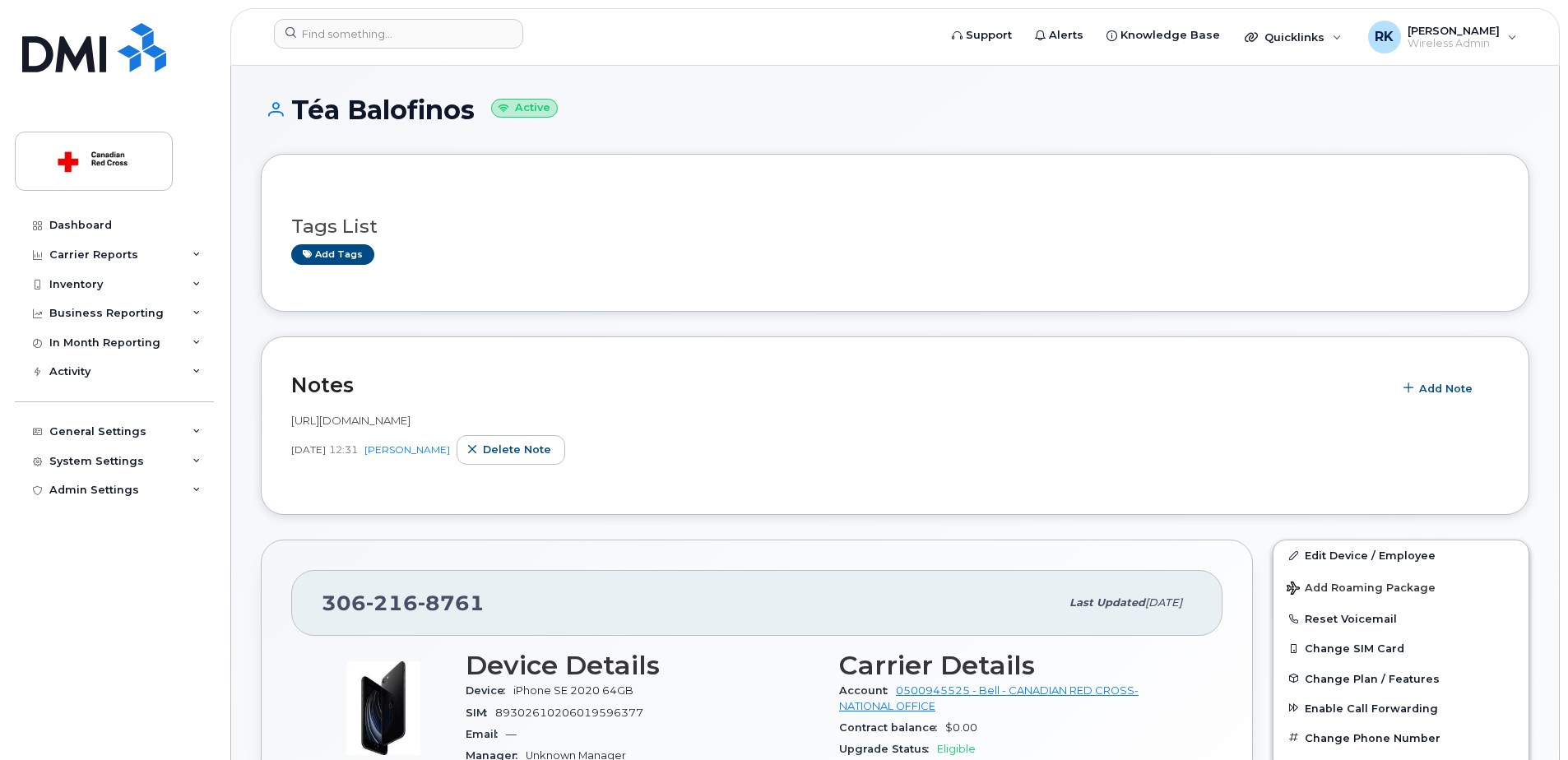
click at [436, 609] on span "8761" at bounding box center [450, 602] width 66 height 24
copy span "[PHONE_NUMBER]"
click at [710, 111] on h1 "Téa Balofinos Active" at bounding box center [895, 110] width 1269 height 29
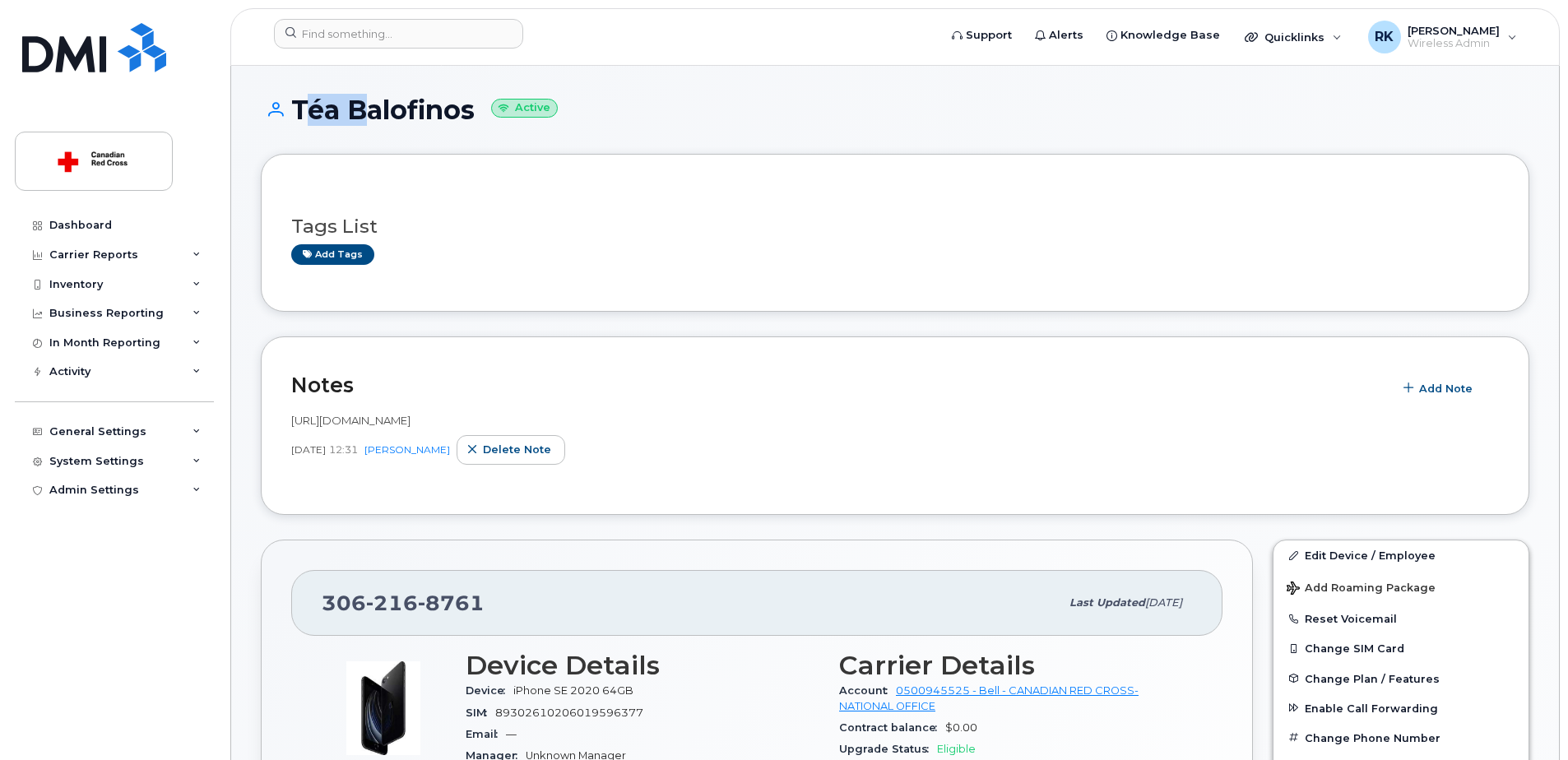
drag, startPoint x: 293, startPoint y: 109, endPoint x: 351, endPoint y: 110, distance: 58.0
click at [351, 110] on h1 "Téa Balofinos Active" at bounding box center [895, 110] width 1269 height 29
drag, startPoint x: 351, startPoint y: 110, endPoint x: 320, endPoint y: 108, distance: 31.1
click at [320, 108] on h1 "Téa Balofinos Active" at bounding box center [895, 110] width 1269 height 29
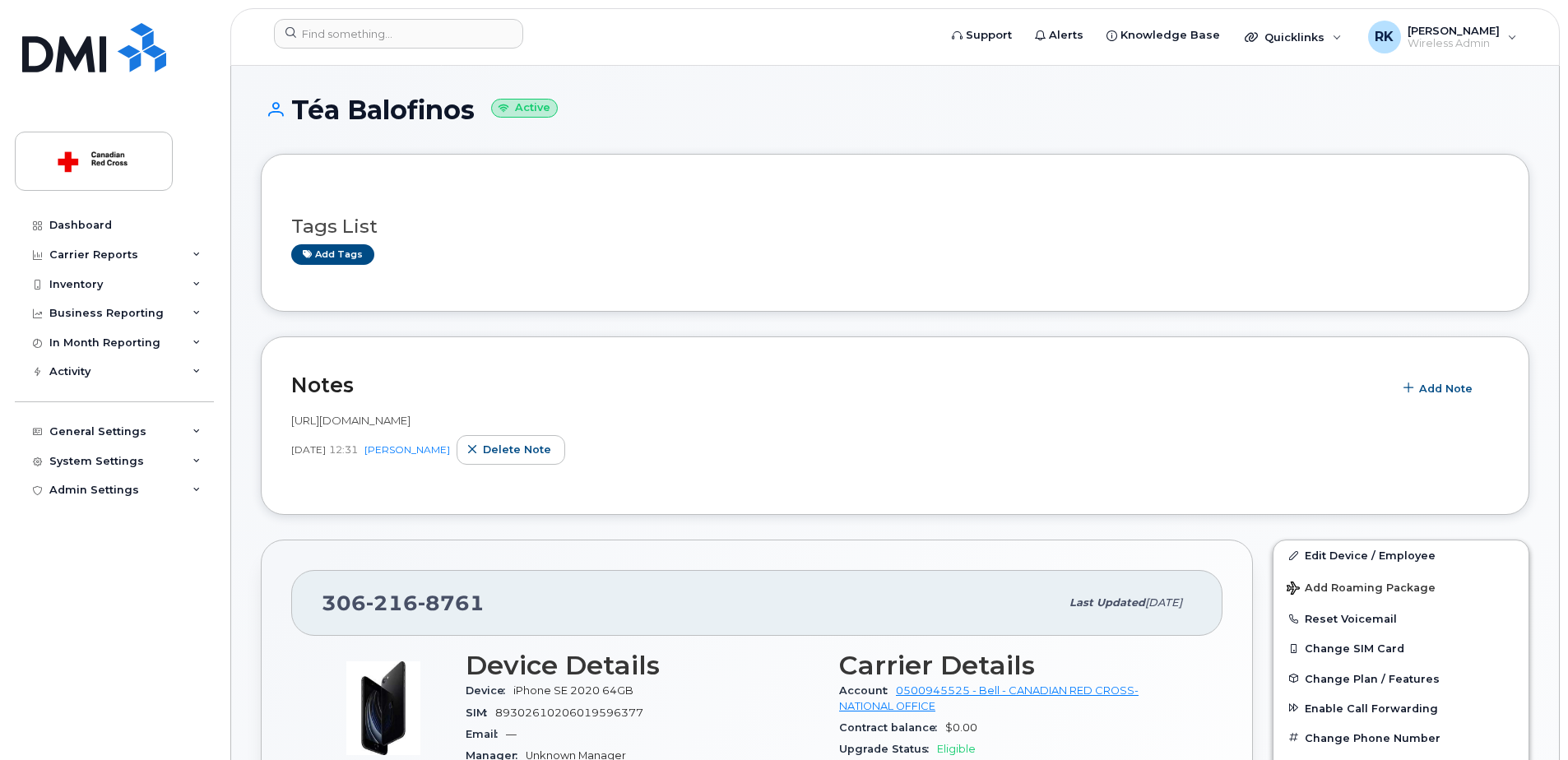
click at [848, 58] on header "Support Alerts Knowledge Base Quicklinks Suspend / Cancel Device Change SIM Car…" at bounding box center [895, 36] width 1329 height 57
